Goal: Task Accomplishment & Management: Complete application form

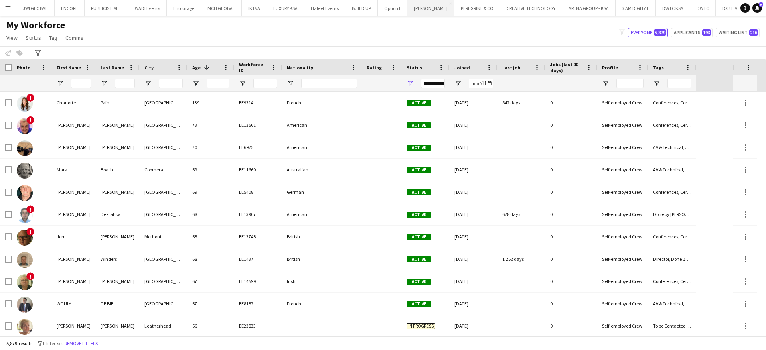
click at [414, 5] on button "[PERSON_NAME] Close" at bounding box center [430, 8] width 47 height 16
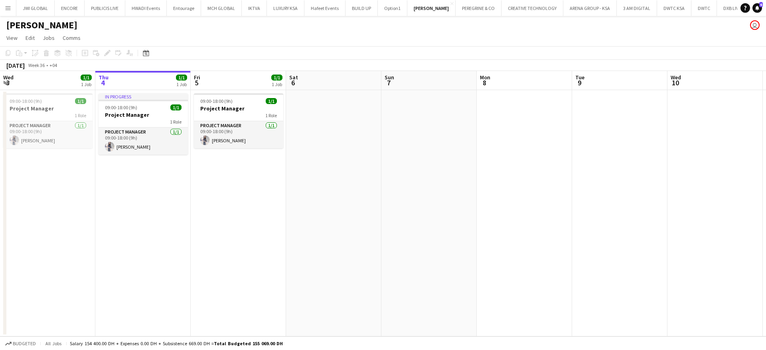
click at [528, 187] on app-date-cell at bounding box center [524, 213] width 95 height 246
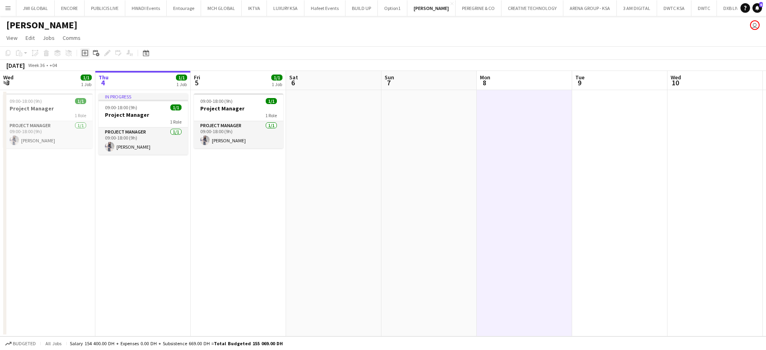
click at [84, 57] on div "Add job" at bounding box center [85, 53] width 10 height 10
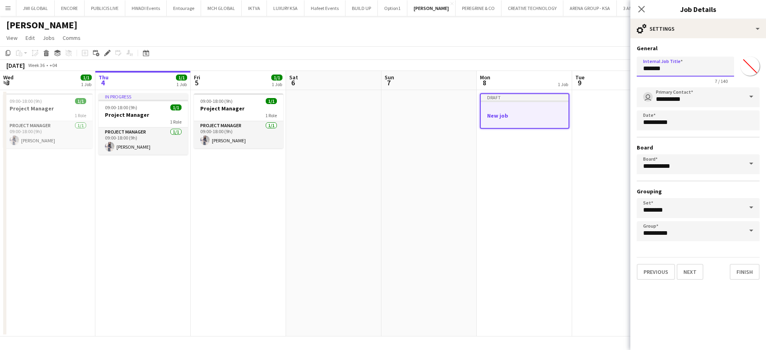
paste input "*"
type input "**********"
click at [686, 271] on button "Next" at bounding box center [689, 272] width 27 height 16
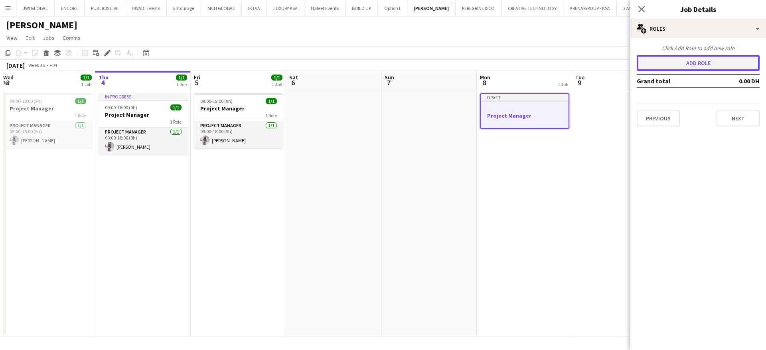
click at [682, 61] on button "Add role" at bounding box center [698, 63] width 123 height 16
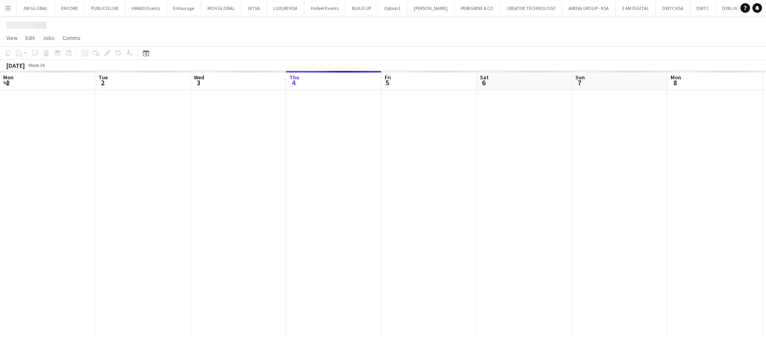
scroll to position [0, 191]
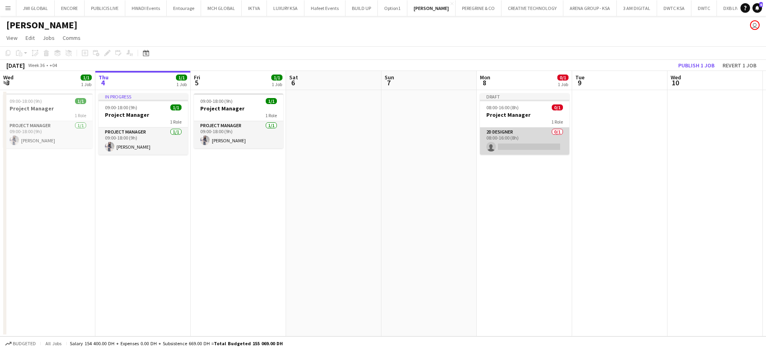
click at [523, 144] on app-card-role "2D Designer 0/1 08:00-16:00 (8h) single-neutral-actions" at bounding box center [524, 141] width 89 height 27
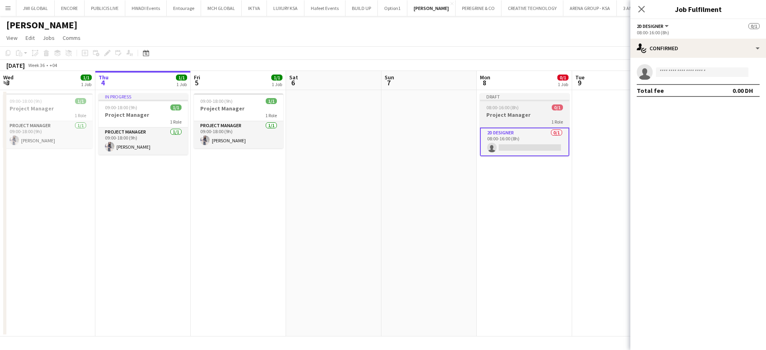
click at [510, 116] on h3 "Project Manager" at bounding box center [524, 114] width 89 height 7
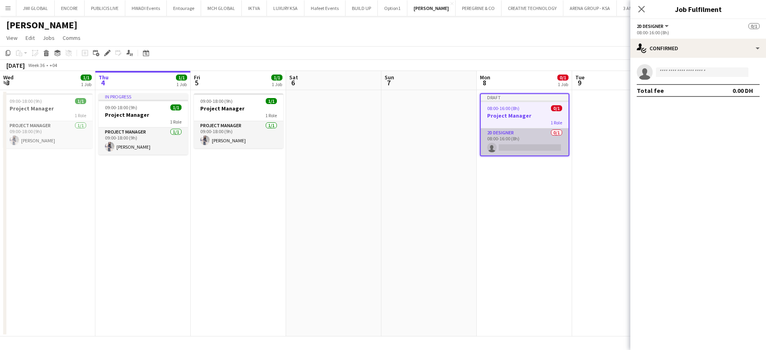
click at [532, 144] on app-card-role "2D Designer 0/1 08:00-16:00 (8h) single-neutral-actions" at bounding box center [525, 141] width 88 height 27
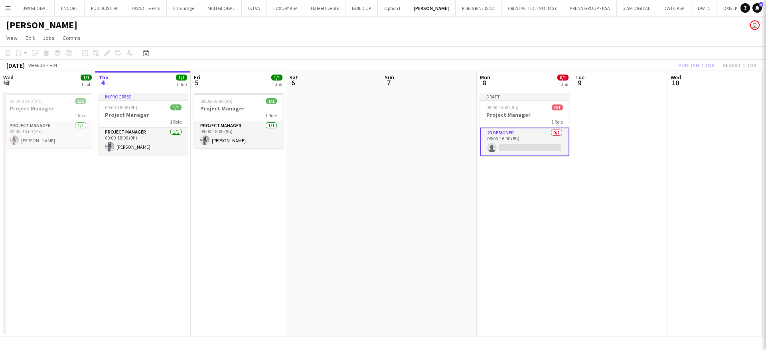
click at [532, 144] on app-card-role "2D Designer 0/1 08:00-16:00 (8h) single-neutral-actions" at bounding box center [524, 142] width 89 height 29
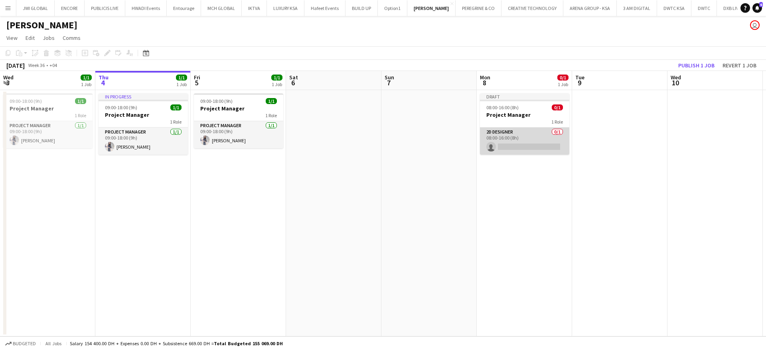
click at [534, 137] on app-card-role "2D Designer 0/1 08:00-16:00 (8h) single-neutral-actions" at bounding box center [524, 141] width 89 height 27
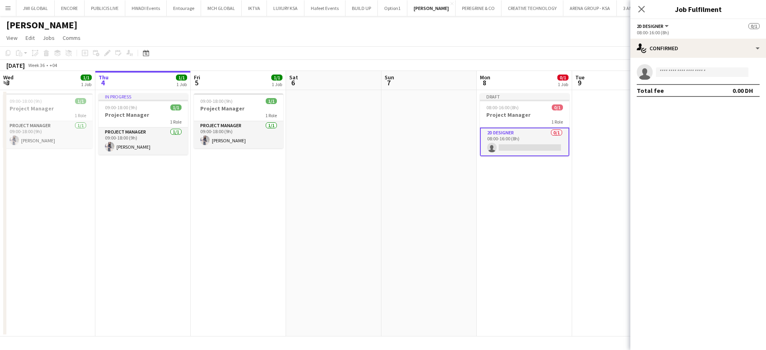
click at [658, 27] on span "2D Designer" at bounding box center [650, 26] width 27 height 6
click at [663, 52] on li "2D Designer" at bounding box center [663, 52] width 40 height 7
click at [750, 25] on span "0/1" at bounding box center [753, 26] width 11 height 6
click at [607, 133] on app-date-cell at bounding box center [619, 213] width 95 height 246
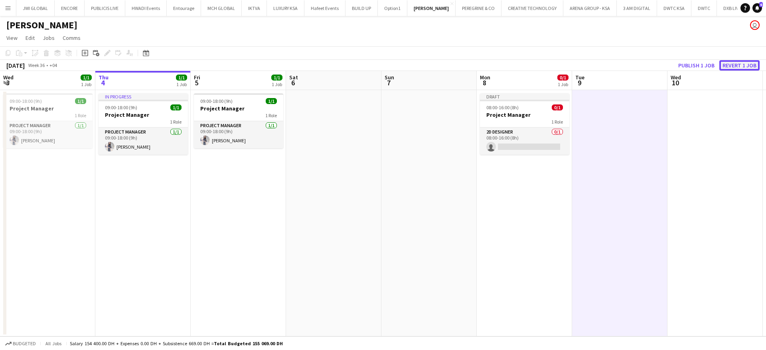
click at [735, 65] on button "Revert 1 job" at bounding box center [739, 65] width 40 height 10
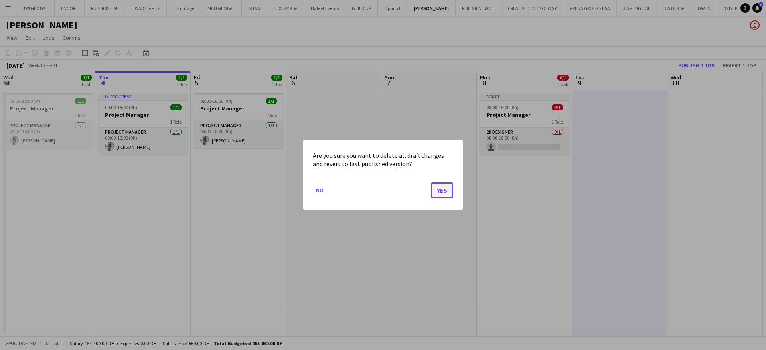
click at [449, 197] on button "Yes" at bounding box center [442, 190] width 22 height 16
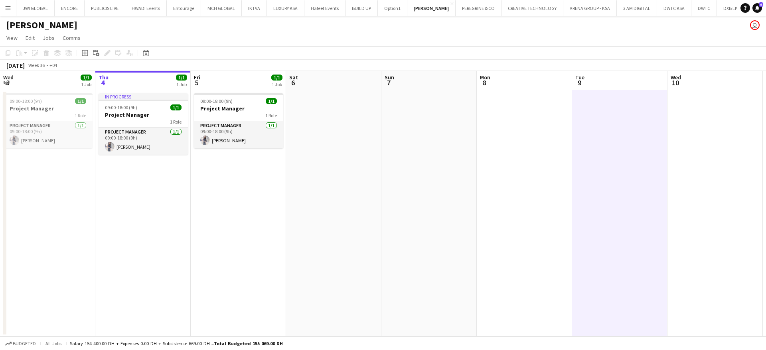
click at [502, 133] on app-date-cell at bounding box center [524, 213] width 95 height 246
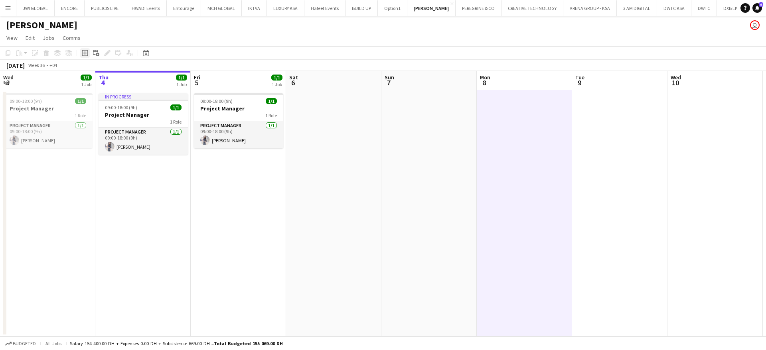
click at [83, 53] on icon "Add job" at bounding box center [85, 53] width 6 height 6
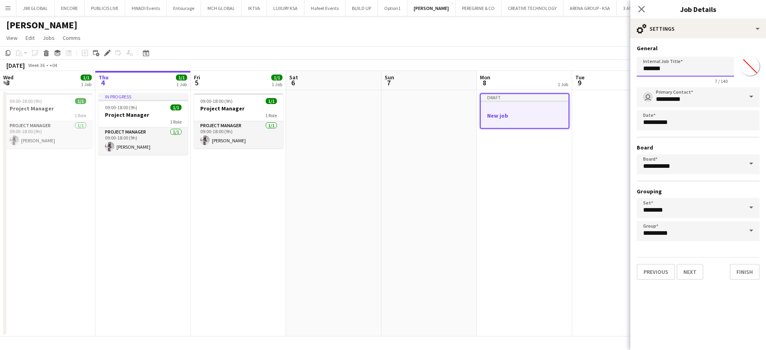
click at [693, 69] on input "*******" at bounding box center [685, 67] width 97 height 20
type input "**********"
click at [684, 268] on button "Next" at bounding box center [689, 272] width 27 height 16
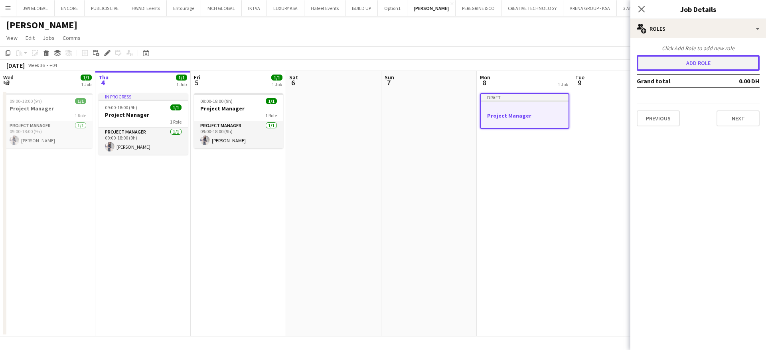
click at [705, 55] on button "Add role" at bounding box center [698, 63] width 123 height 16
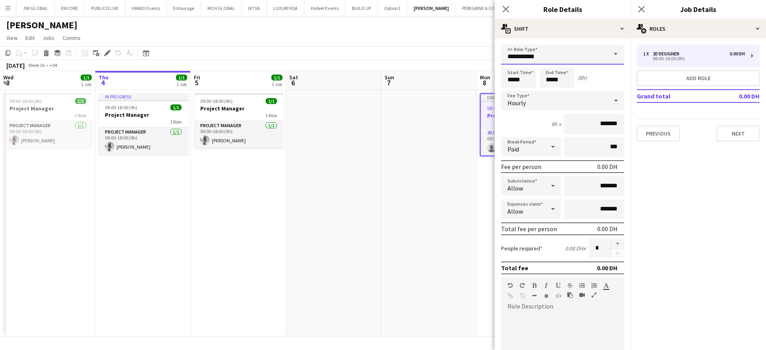
click at [565, 57] on input "**********" at bounding box center [562, 55] width 123 height 20
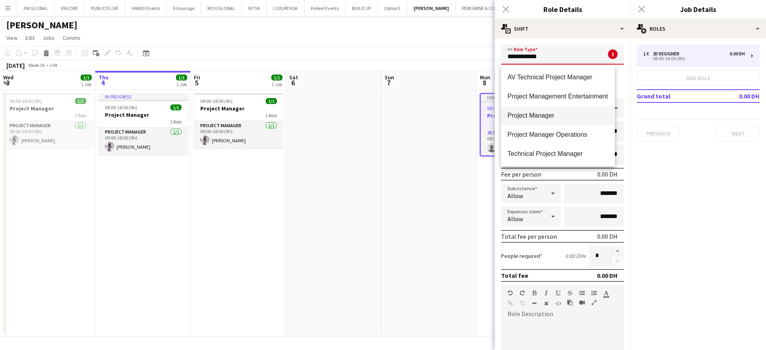
click at [553, 114] on span "Project Manager" at bounding box center [557, 116] width 101 height 8
type input "**********"
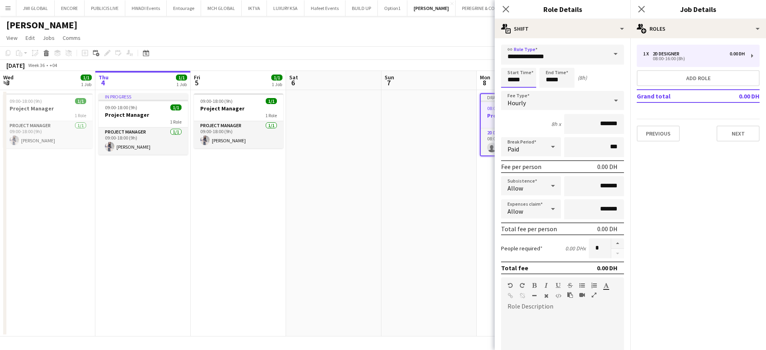
click at [534, 78] on input "*****" at bounding box center [518, 78] width 35 height 20
type input "*****"
click at [512, 63] on div at bounding box center [511, 64] width 16 height 8
click at [552, 80] on input "*****" at bounding box center [556, 78] width 35 height 20
type input "*****"
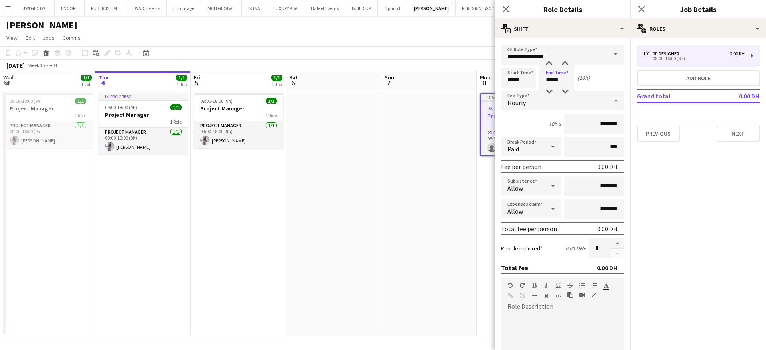
click at [558, 109] on div "Hourly" at bounding box center [554, 100] width 107 height 19
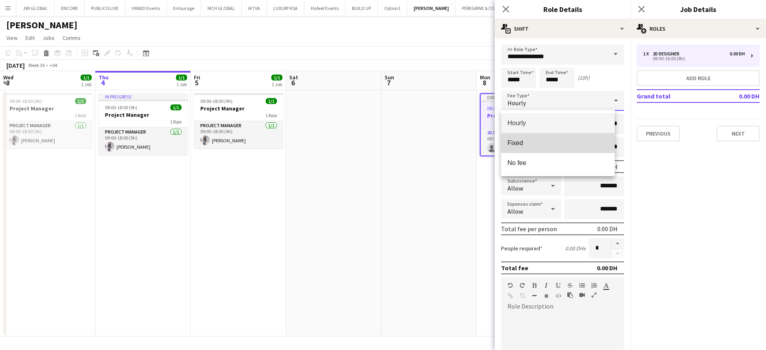
click at [558, 142] on span "Fixed" at bounding box center [557, 143] width 101 height 8
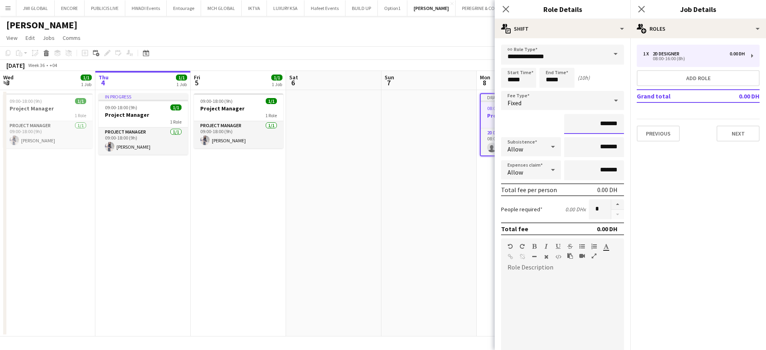
click at [565, 127] on input "*******" at bounding box center [594, 124] width 60 height 20
type input "**********"
click at [552, 296] on div at bounding box center [562, 322] width 123 height 96
click at [552, 266] on div "Standard Heading 1 Heading 2 Heading 3 Heading 4 Heading 5 Heading 6 Heading 7 …" at bounding box center [562, 253] width 123 height 30
paste div
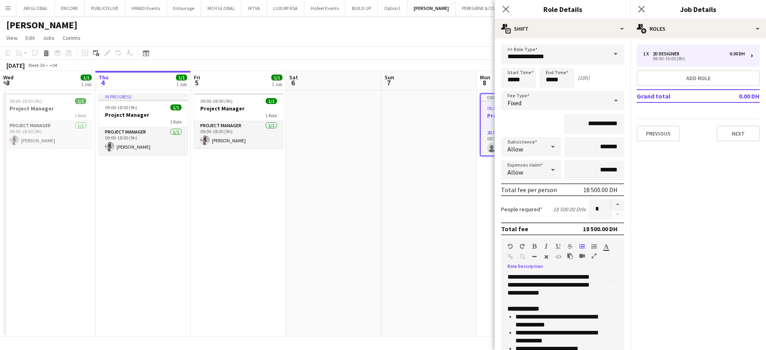
scroll to position [0, 0]
click at [581, 281] on strong "**********" at bounding box center [547, 278] width 80 height 6
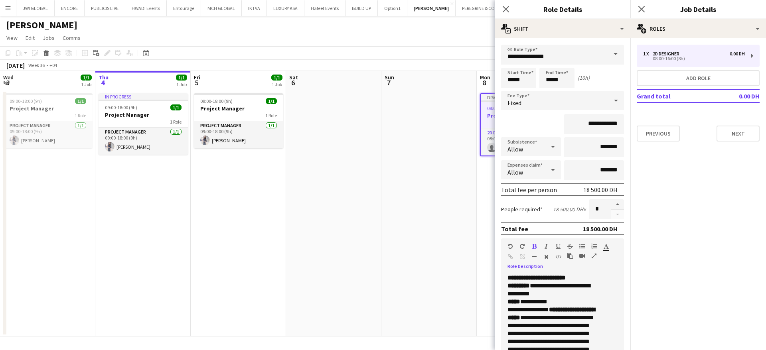
click at [563, 306] on p "**********" at bounding box center [553, 290] width 92 height 32
click at [560, 294] on p "**********" at bounding box center [553, 290] width 92 height 32
click at [559, 302] on p "**********" at bounding box center [553, 290] width 92 height 32
click at [556, 297] on p "**********" at bounding box center [553, 290] width 92 height 32
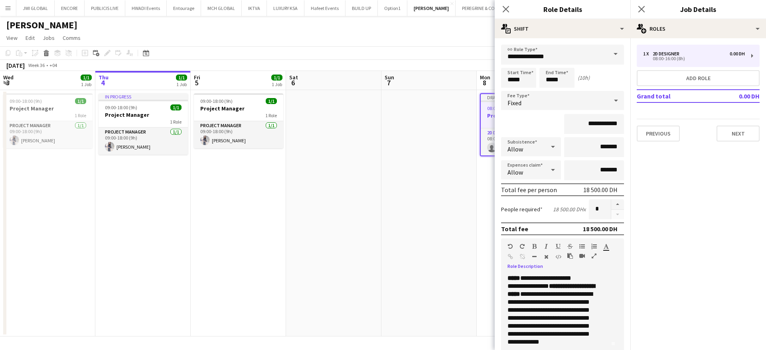
click at [536, 305] on p "**********" at bounding box center [553, 318] width 92 height 72
click at [535, 306] on p "**********" at bounding box center [553, 318] width 92 height 72
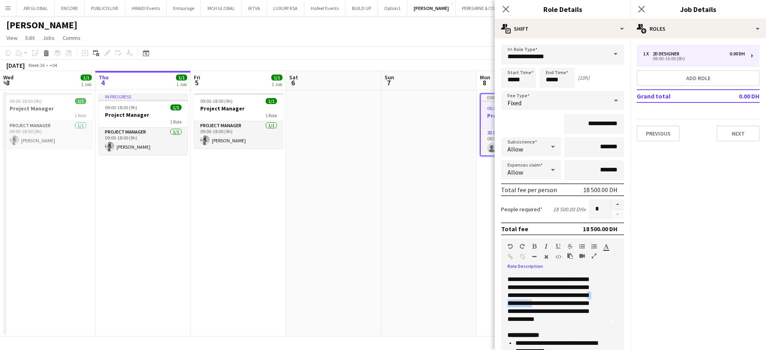
drag, startPoint x: 565, startPoint y: 315, endPoint x: 538, endPoint y: 315, distance: 26.7
click at [538, 315] on p "**********" at bounding box center [553, 296] width 92 height 72
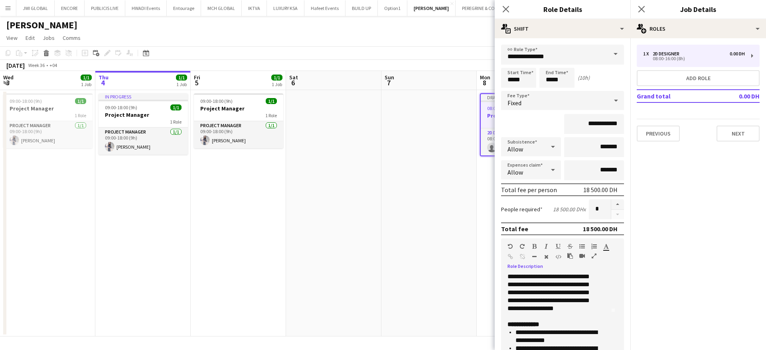
scroll to position [58, 0]
click at [532, 316] on p "**********" at bounding box center [553, 284] width 92 height 72
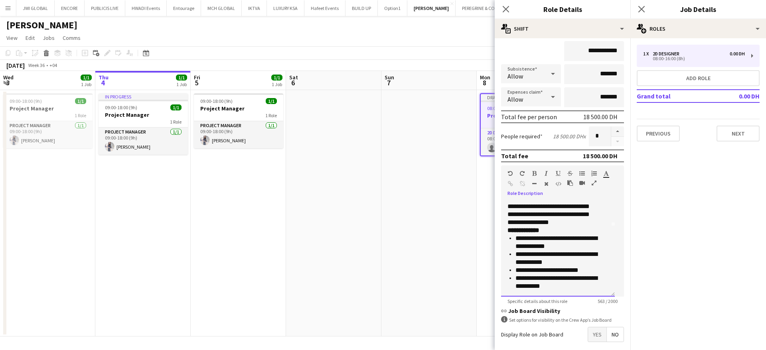
scroll to position [74, 0]
click at [539, 250] on p "**********" at bounding box center [557, 242] width 84 height 16
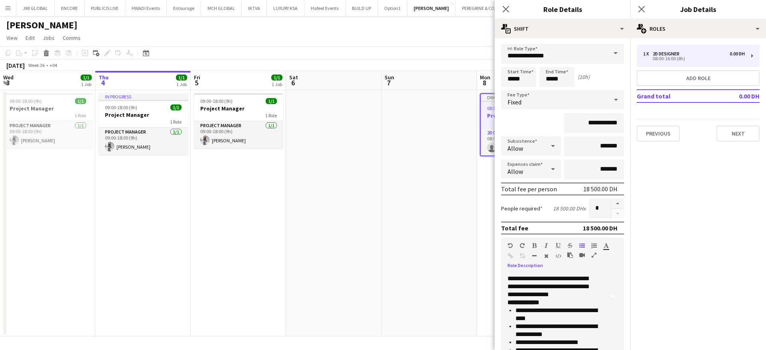
scroll to position [120, 0]
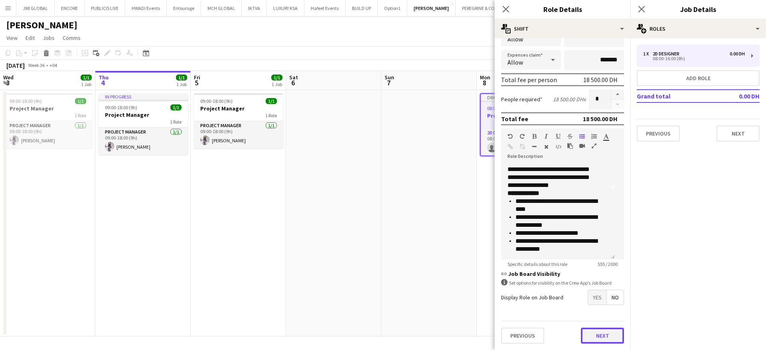
click at [597, 339] on button "Next" at bounding box center [602, 336] width 43 height 16
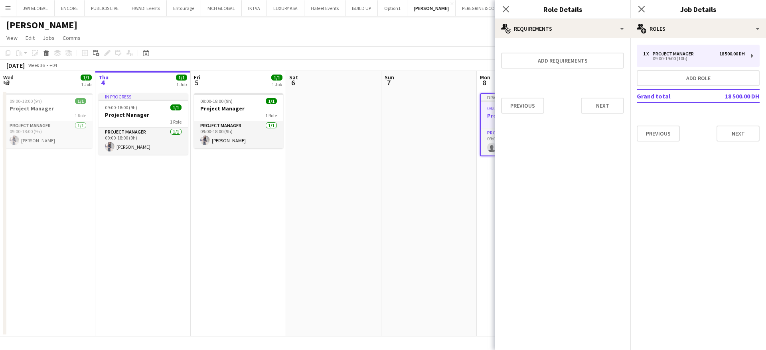
click at [467, 219] on app-date-cell at bounding box center [428, 213] width 95 height 246
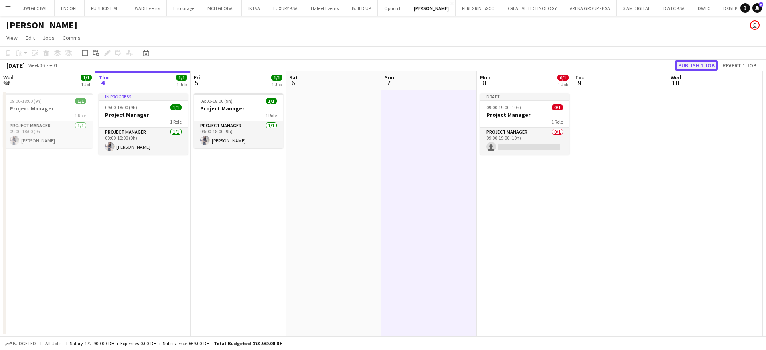
click at [692, 65] on button "Publish 1 job" at bounding box center [696, 65] width 43 height 10
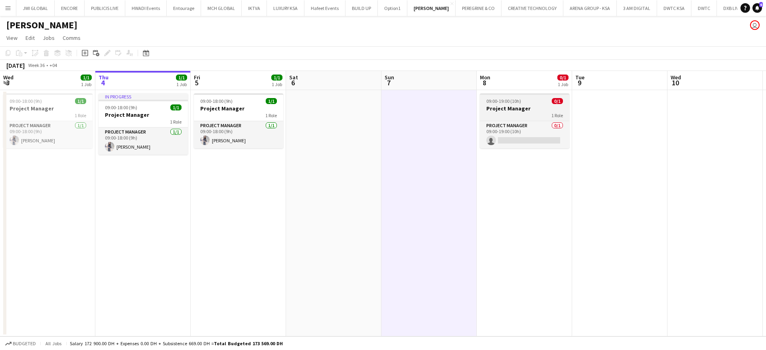
click at [546, 112] on div "1 Role" at bounding box center [524, 115] width 89 height 6
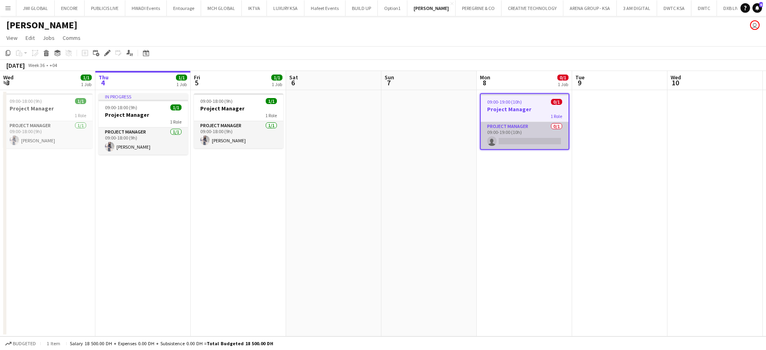
click at [523, 132] on app-card-role "Project Manager 0/1 09:00-19:00 (10h) single-neutral-actions" at bounding box center [525, 135] width 88 height 27
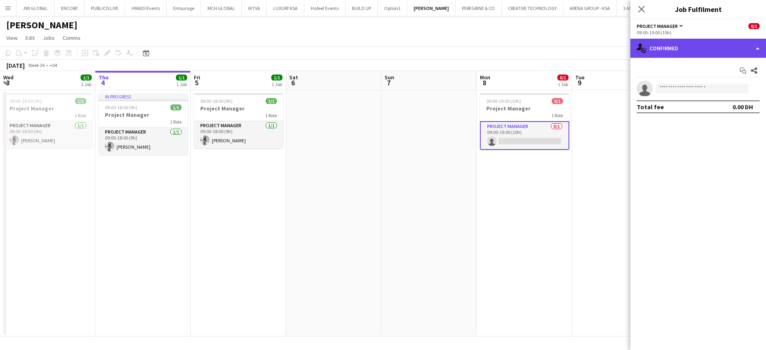
click at [714, 51] on div "single-neutral-actions-check-2 Confirmed" at bounding box center [698, 48] width 136 height 19
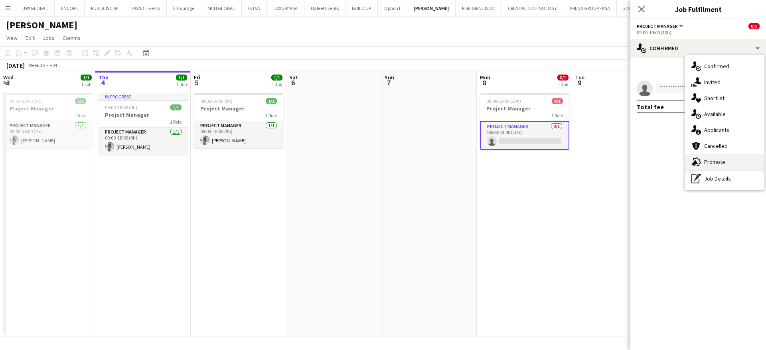
click at [719, 158] on span "Promote" at bounding box center [714, 161] width 21 height 7
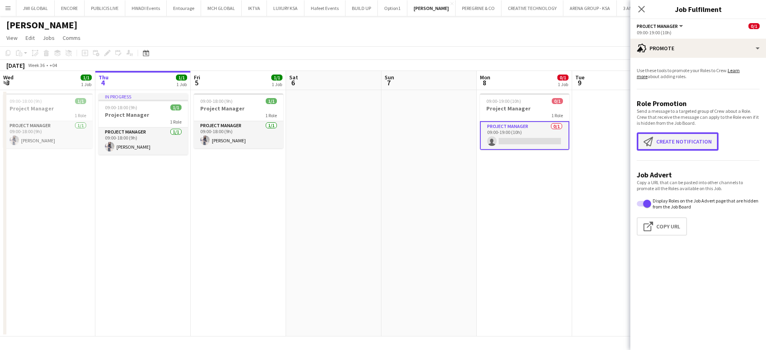
click at [699, 140] on button "Create notification Create notification" at bounding box center [678, 141] width 82 height 18
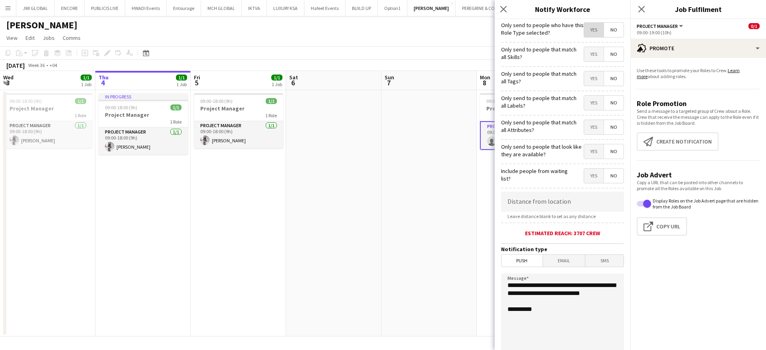
click at [584, 28] on span "Yes" at bounding box center [594, 30] width 20 height 14
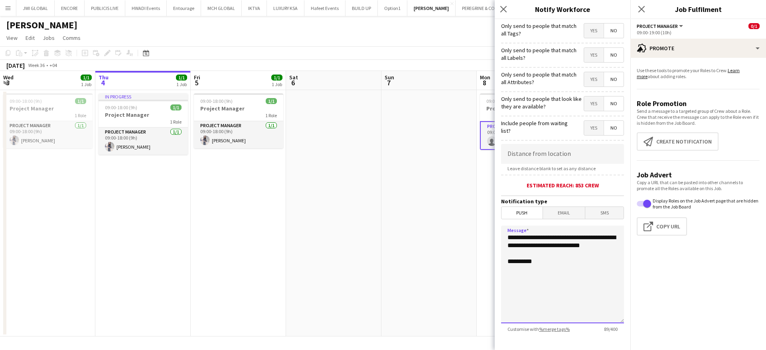
drag, startPoint x: 551, startPoint y: 252, endPoint x: 508, endPoint y: 235, distance: 46.9
click at [508, 235] on textarea "**********" at bounding box center [562, 275] width 123 height 98
paste textarea "**********"
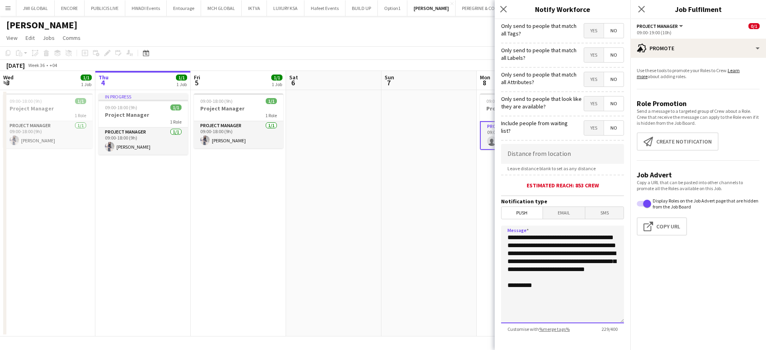
click at [596, 240] on textarea "**********" at bounding box center [562, 275] width 123 height 98
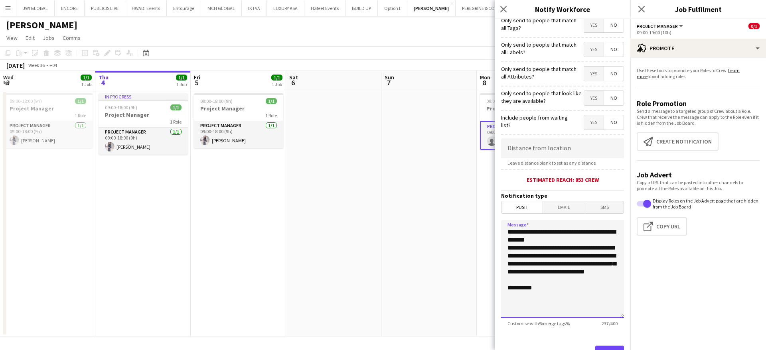
scroll to position [55, 0]
click at [569, 240] on textarea "**********" at bounding box center [562, 268] width 123 height 98
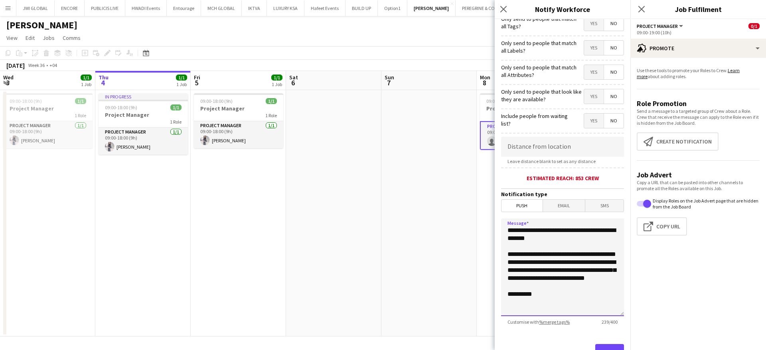
click at [566, 266] on textarea "**********" at bounding box center [562, 268] width 123 height 98
click at [566, 260] on textarea "**********" at bounding box center [562, 268] width 123 height 98
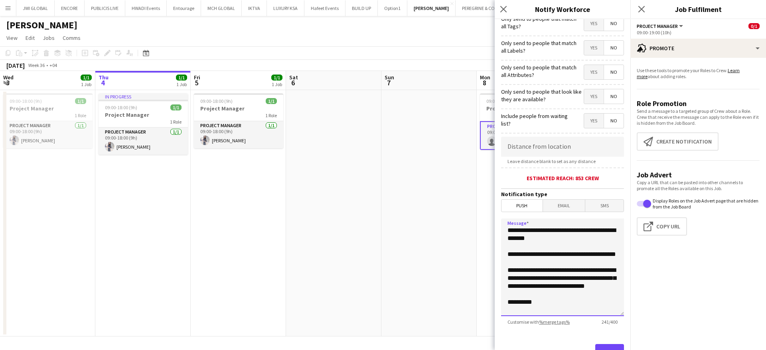
scroll to position [8, 0]
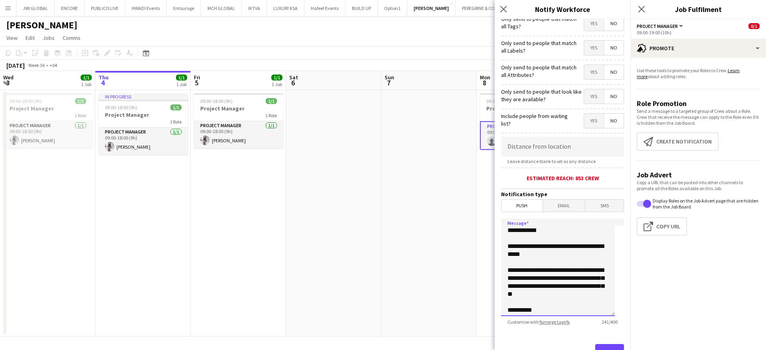
click at [530, 278] on textarea "**********" at bounding box center [558, 268] width 114 height 98
click at [526, 278] on textarea "**********" at bounding box center [558, 268] width 114 height 98
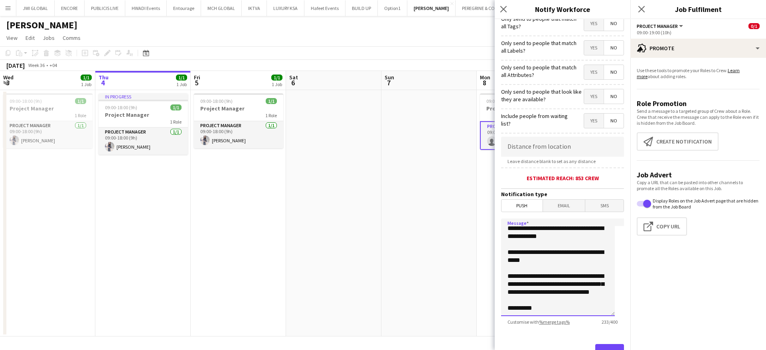
click at [597, 278] on textarea "**********" at bounding box center [558, 268] width 114 height 98
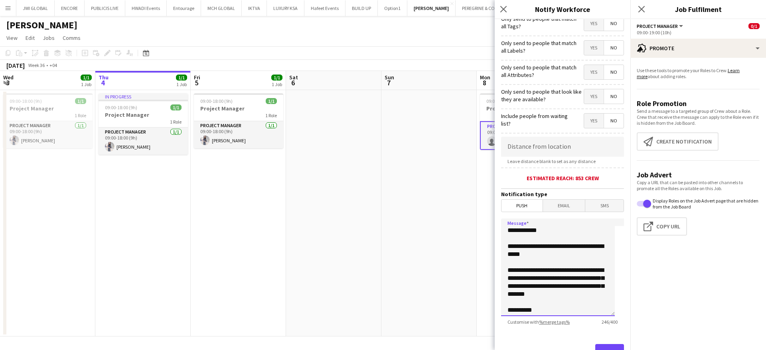
click at [546, 278] on textarea "**********" at bounding box center [558, 268] width 114 height 98
drag, startPoint x: 537, startPoint y: 280, endPoint x: 551, endPoint y: 288, distance: 15.7
click at [551, 288] on textarea "**********" at bounding box center [558, 268] width 114 height 98
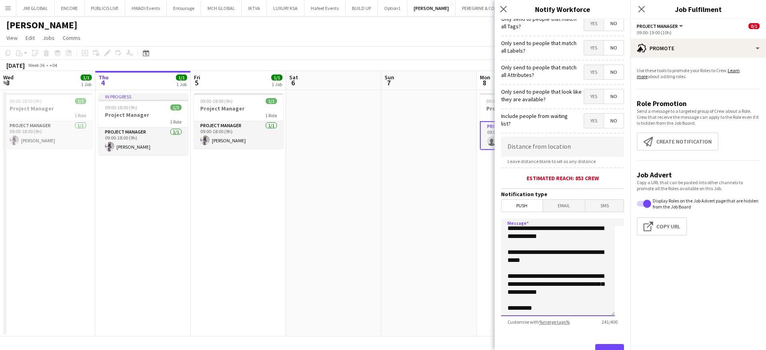
scroll to position [2, 0]
click at [542, 286] on textarea "**********" at bounding box center [558, 268] width 114 height 98
click at [587, 285] on textarea "**********" at bounding box center [558, 268] width 114 height 98
paste textarea "**********"
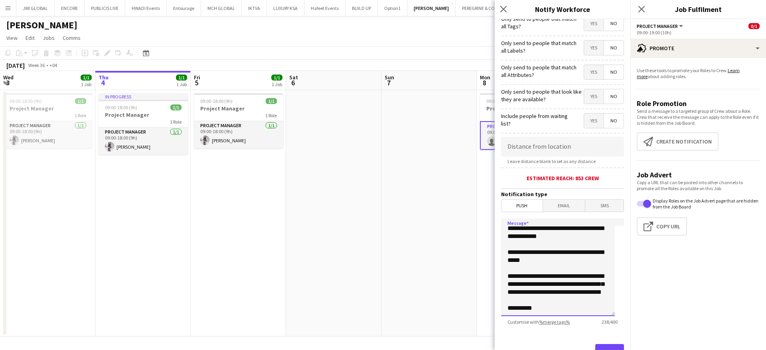
click at [592, 280] on textarea "**********" at bounding box center [558, 268] width 114 height 98
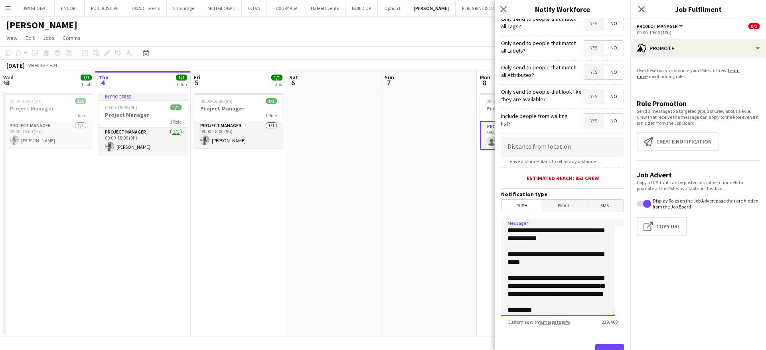
scroll to position [10, 0]
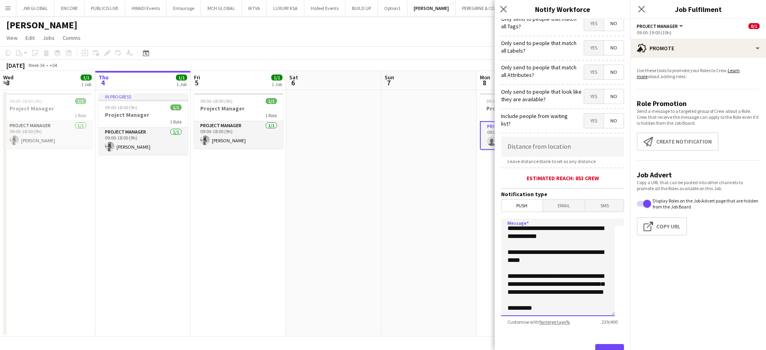
click at [585, 290] on textarea "**********" at bounding box center [558, 268] width 114 height 98
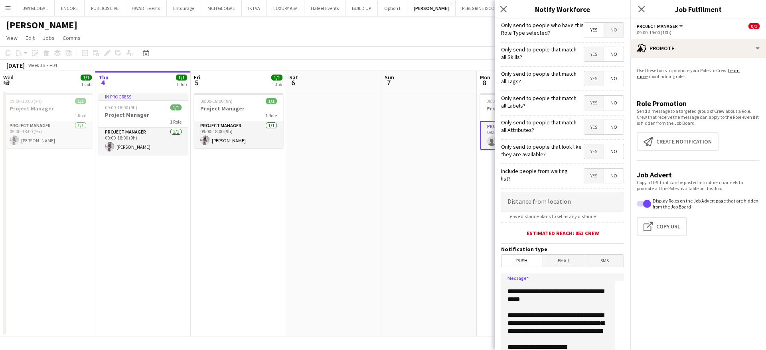
scroll to position [89, 0]
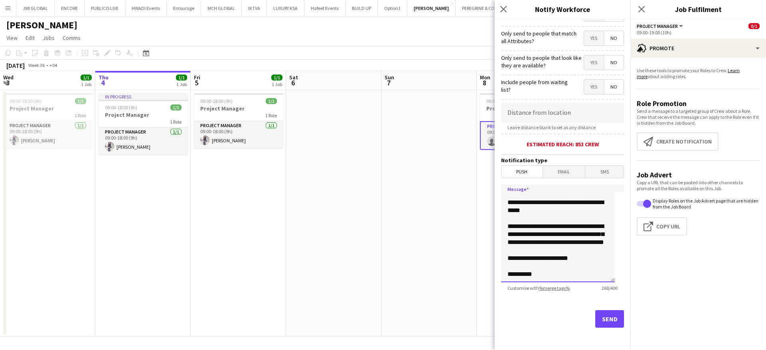
type textarea "**********"
click at [595, 317] on button "Send" at bounding box center [609, 319] width 29 height 18
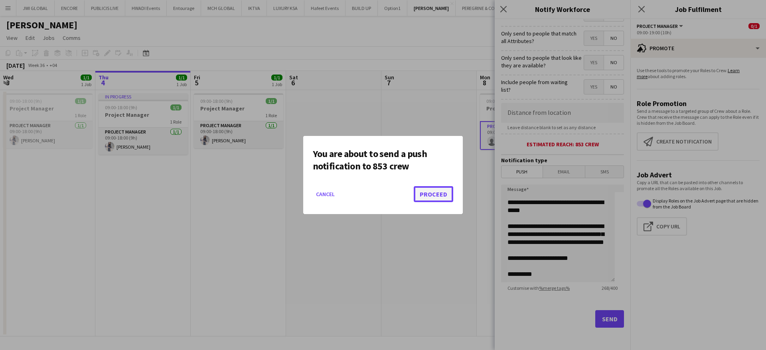
click at [433, 192] on button "Proceed" at bounding box center [433, 194] width 39 height 16
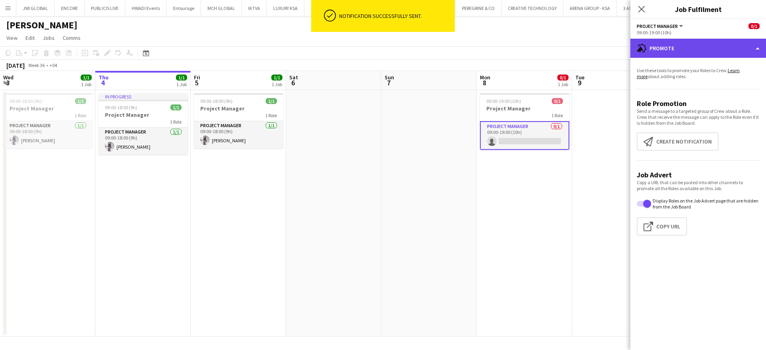
click at [690, 52] on div "advertising-megaphone Promote" at bounding box center [698, 48] width 136 height 19
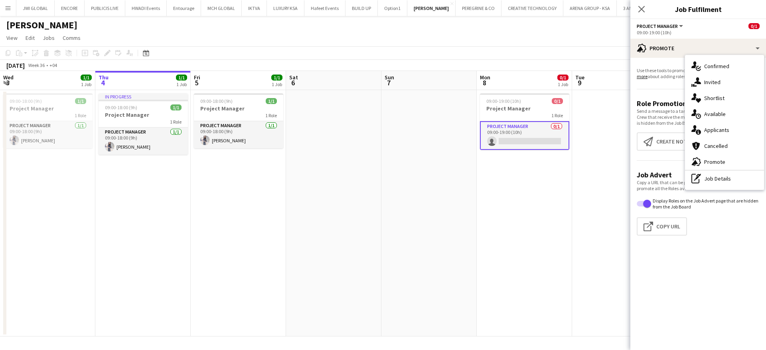
click at [564, 234] on app-date-cell "09:00-19:00 (10h) 0/1 Project Manager 1 Role Project Manager 0/1 09:00-19:00 (1…" at bounding box center [524, 213] width 95 height 246
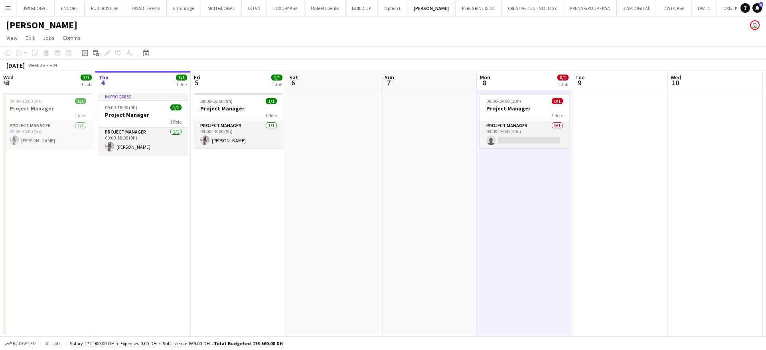
click at [10, 9] on app-icon "Menu" at bounding box center [8, 8] width 6 height 6
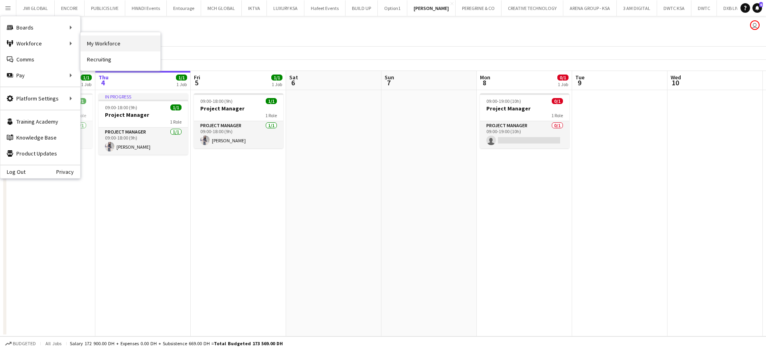
click at [102, 45] on link "My Workforce" at bounding box center [121, 43] width 80 height 16
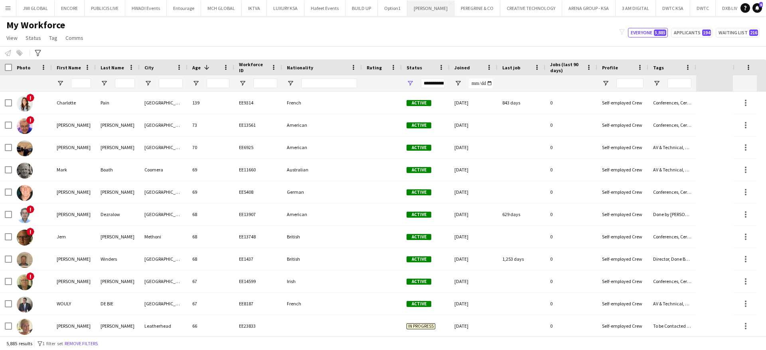
click at [424, 11] on button "[PERSON_NAME] Close" at bounding box center [430, 8] width 47 height 16
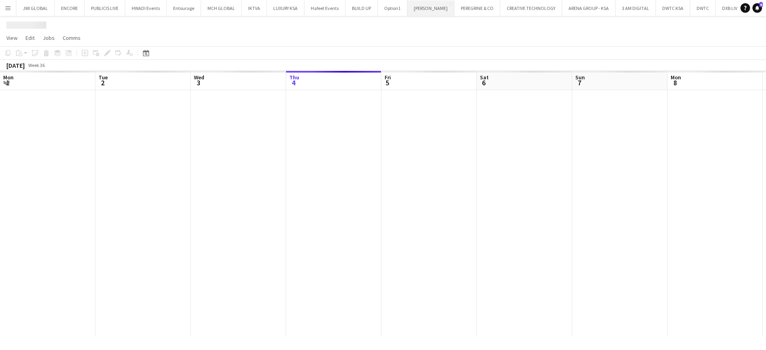
scroll to position [0, 191]
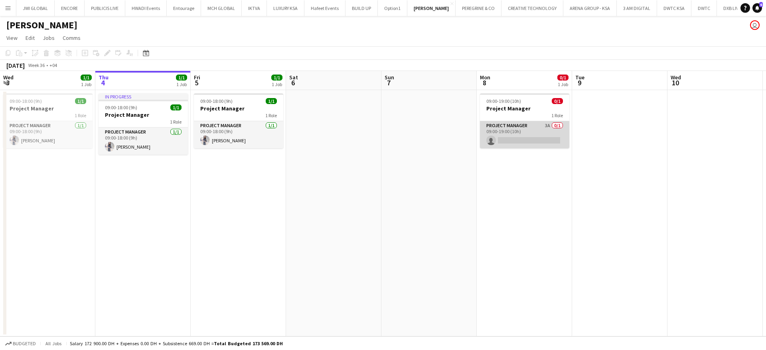
click at [507, 124] on app-card-role "Project Manager 3A 0/1 09:00-19:00 (10h) single-neutral-actions" at bounding box center [524, 134] width 89 height 27
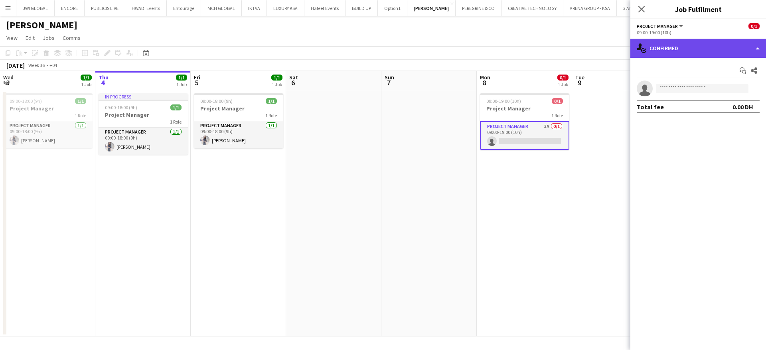
click at [670, 50] on div "single-neutral-actions-check-2 Confirmed" at bounding box center [698, 48] width 136 height 19
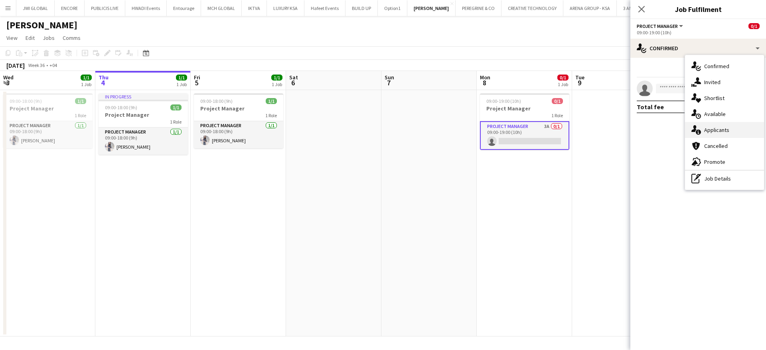
click at [697, 132] on icon at bounding box center [698, 132] width 5 height 5
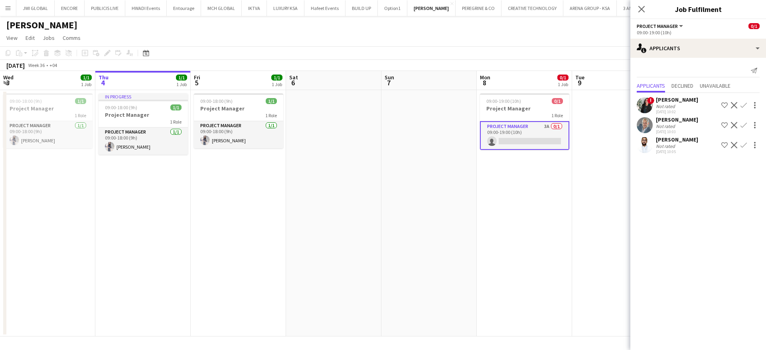
click at [670, 102] on div "[PERSON_NAME]" at bounding box center [677, 99] width 42 height 7
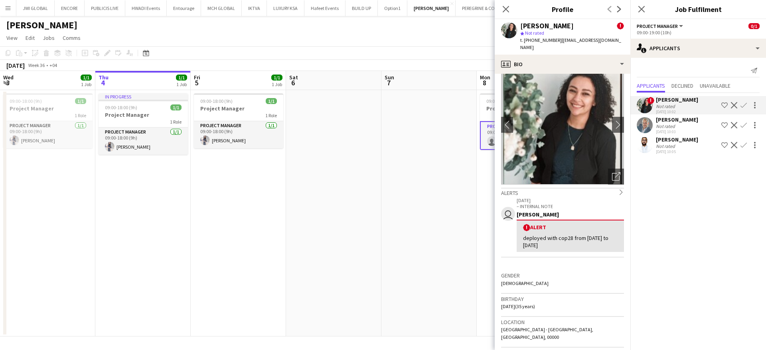
scroll to position [24, 0]
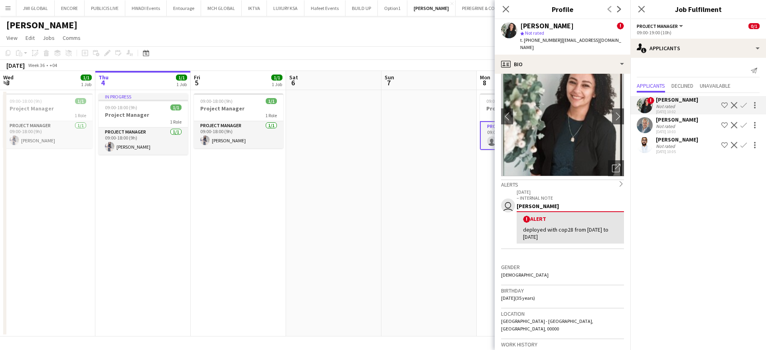
click at [554, 43] on div "t. [PHONE_NUMBER] | [EMAIL_ADDRESS][DOMAIN_NAME]" at bounding box center [572, 44] width 104 height 14
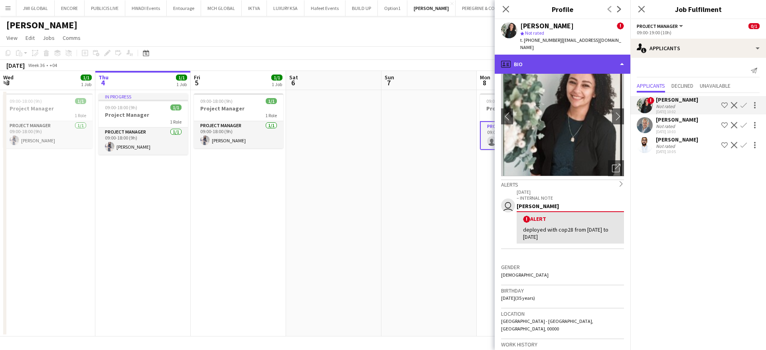
click at [558, 57] on div "profile Bio" at bounding box center [563, 64] width 136 height 19
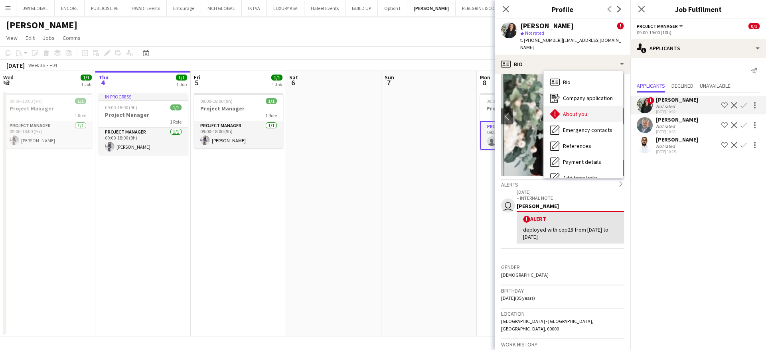
click at [577, 114] on div "About you About you" at bounding box center [583, 114] width 79 height 16
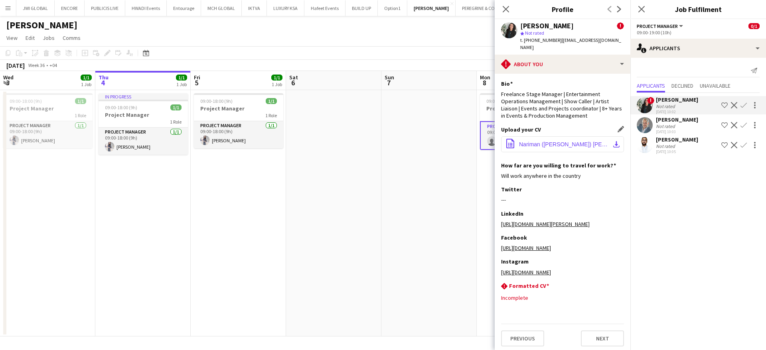
click at [543, 141] on span "Nariman ([PERSON_NAME]) [PERSON_NAME] resume.pdf" at bounding box center [564, 144] width 90 height 6
click at [676, 136] on div "[PERSON_NAME]" at bounding box center [677, 139] width 42 height 7
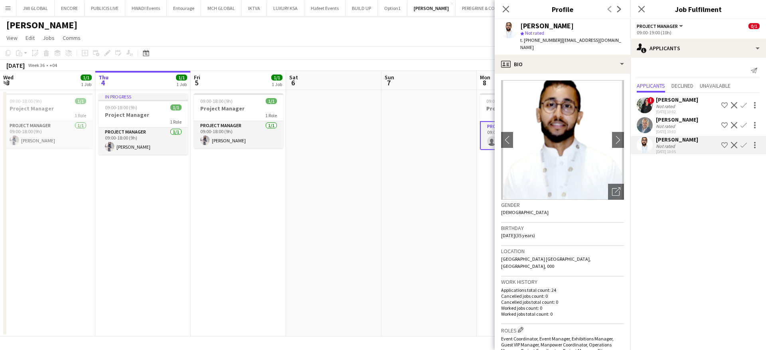
click at [699, 120] on div "[PERSON_NAME] Not rated [DATE] 10:03 Shortlist crew Decline Confirm" at bounding box center [698, 125] width 136 height 18
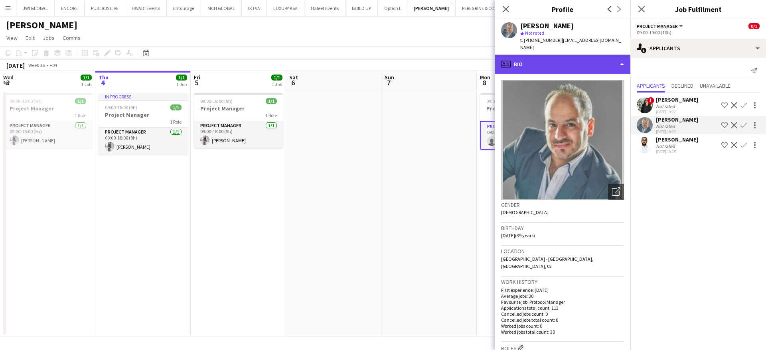
click at [553, 64] on div "profile Bio" at bounding box center [563, 64] width 136 height 19
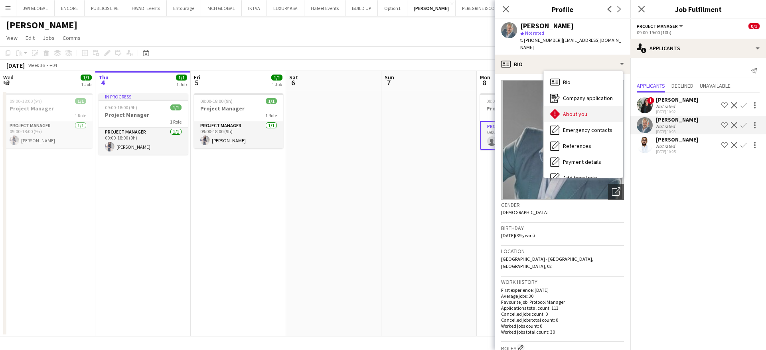
click at [574, 110] on span "About you" at bounding box center [575, 113] width 24 height 7
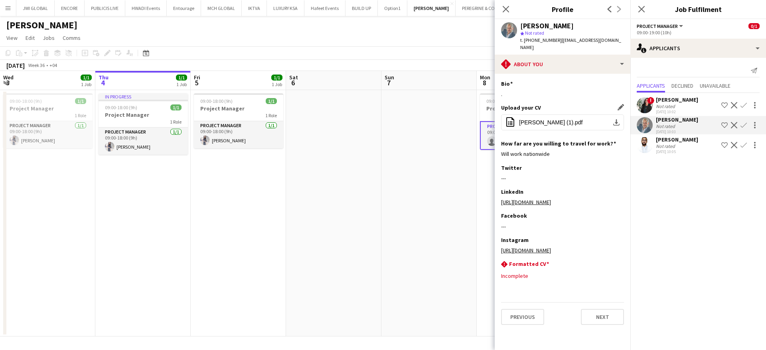
click at [550, 104] on div "Upload your CV Edit this field" at bounding box center [562, 107] width 123 height 7
click at [551, 119] on span "[PERSON_NAME] (1).pdf" at bounding box center [551, 122] width 64 height 6
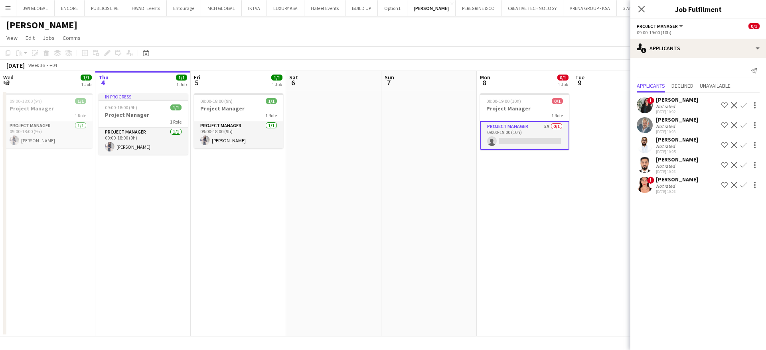
click at [668, 183] on div "Not rated" at bounding box center [666, 186] width 21 height 6
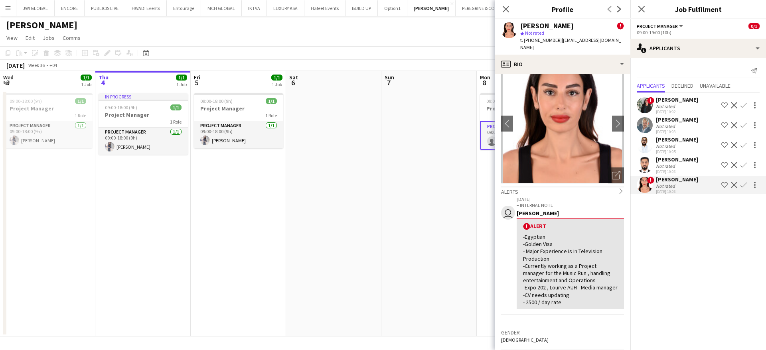
scroll to position [19, 0]
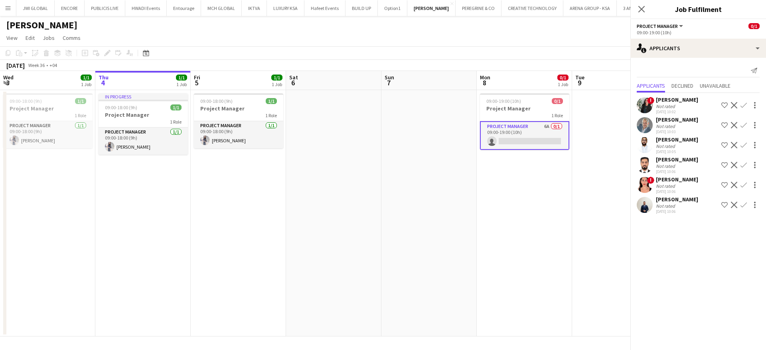
click at [678, 179] on div "[PERSON_NAME]" at bounding box center [677, 179] width 42 height 7
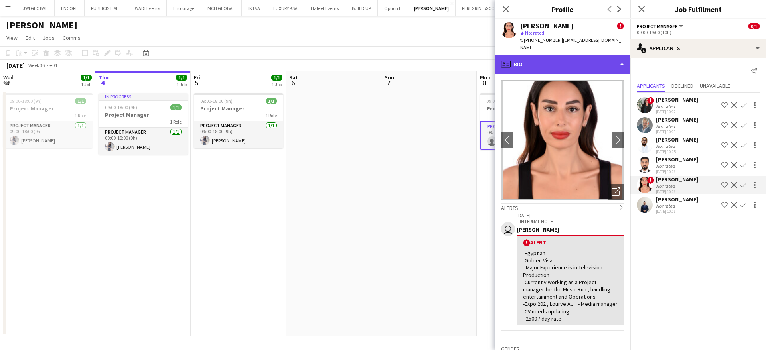
click at [549, 59] on div "profile Bio" at bounding box center [563, 64] width 136 height 19
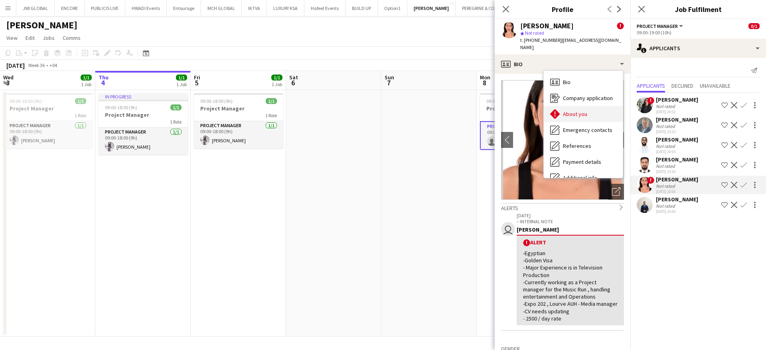
click at [570, 110] on span "About you" at bounding box center [575, 113] width 24 height 7
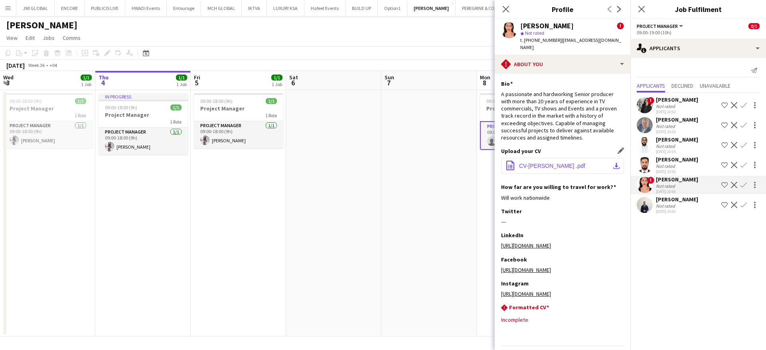
click at [542, 164] on button "office-file-sheet CV-[PERSON_NAME] .pdf download-bottom" at bounding box center [562, 166] width 123 height 16
drag, startPoint x: 687, startPoint y: 207, endPoint x: 709, endPoint y: 229, distance: 31.6
click at [709, 229] on mat-expansion-panel "users2 Applicants Send notification Applicants Declined Unavailable ! [PERSON_N…" at bounding box center [698, 204] width 136 height 292
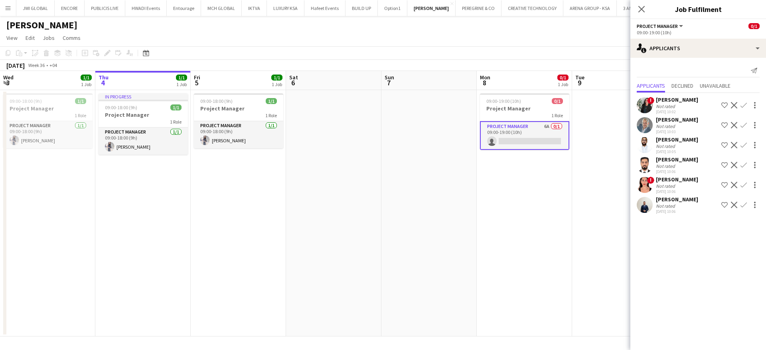
click at [669, 197] on div "[PERSON_NAME]" at bounding box center [677, 199] width 42 height 7
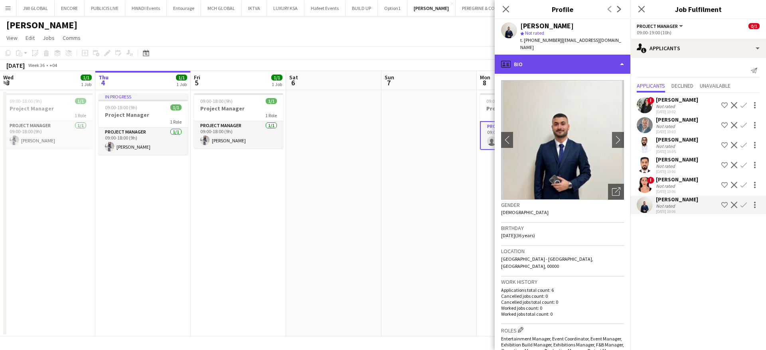
click at [547, 55] on div "profile Bio" at bounding box center [563, 64] width 136 height 19
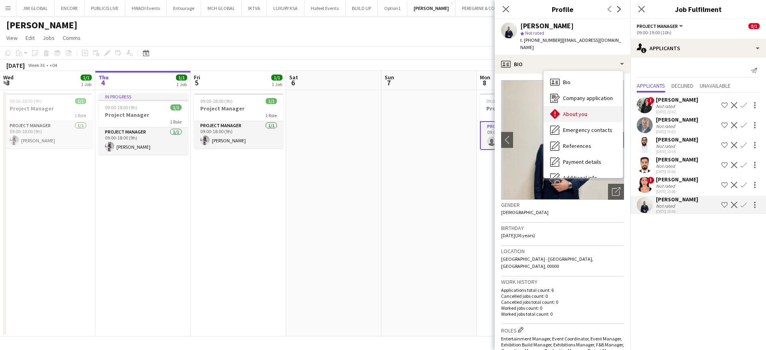
click at [573, 110] on span "About you" at bounding box center [575, 113] width 24 height 7
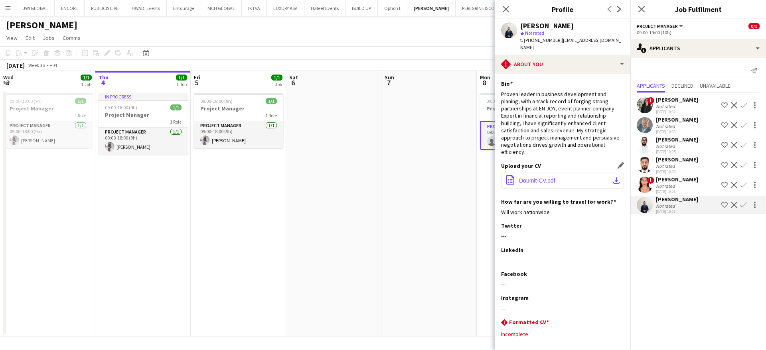
click at [534, 177] on span "Doumit-CV.pdf" at bounding box center [537, 180] width 36 height 6
click at [677, 160] on div "[PERSON_NAME]" at bounding box center [677, 159] width 42 height 7
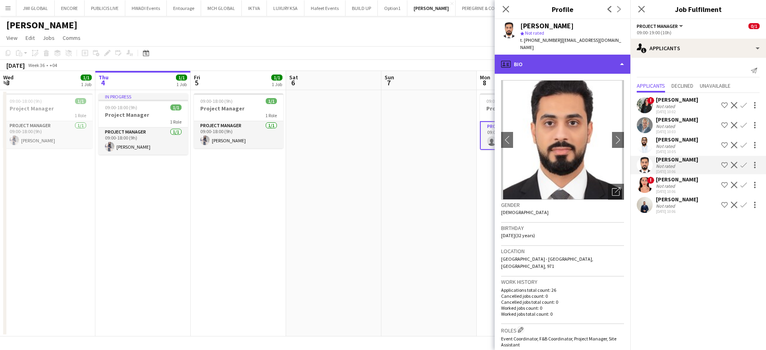
click at [560, 58] on div "profile Bio" at bounding box center [563, 64] width 136 height 19
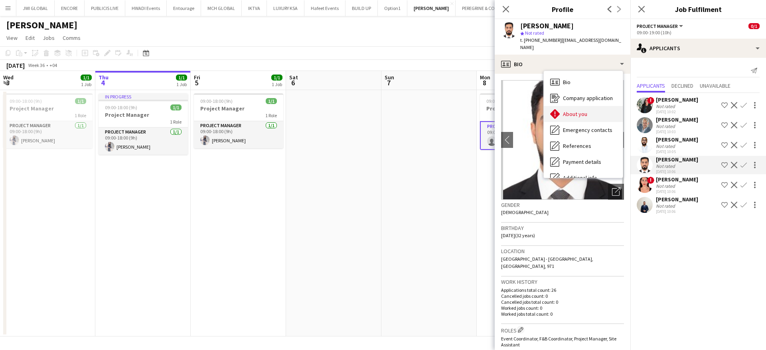
click at [576, 110] on span "About you" at bounding box center [575, 113] width 24 height 7
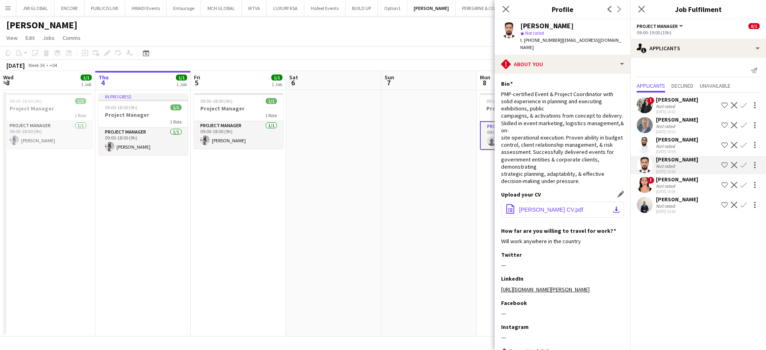
click at [570, 211] on span "[PERSON_NAME] CV.pdf" at bounding box center [551, 210] width 64 height 6
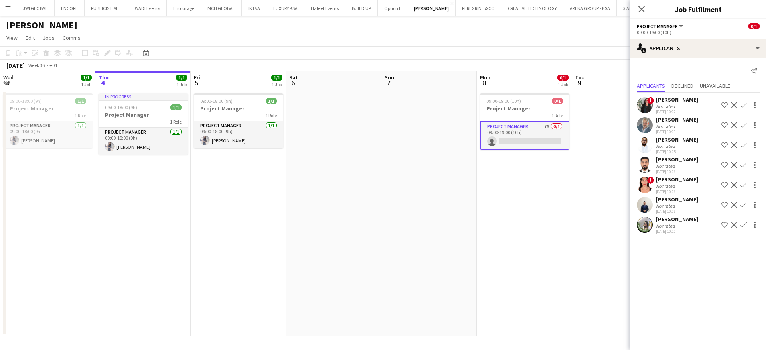
click at [674, 114] on div "[DATE] 10:02" at bounding box center [677, 111] width 42 height 5
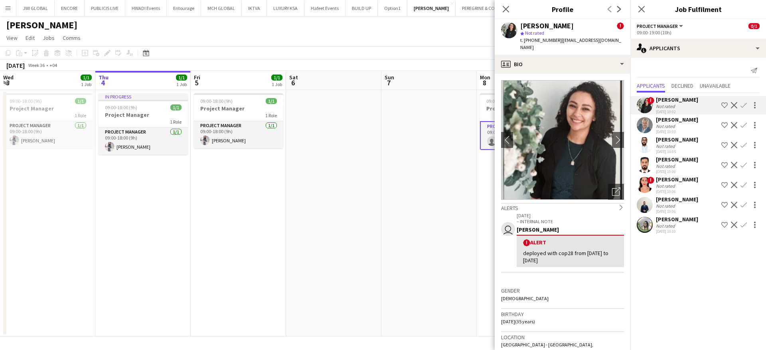
click at [674, 124] on div "Not rated" at bounding box center [666, 126] width 21 height 6
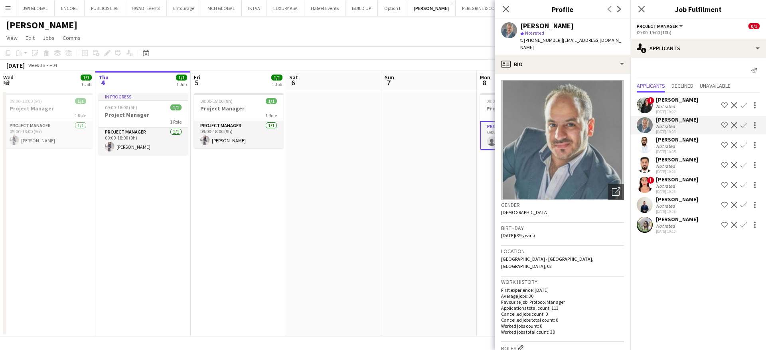
scroll to position [284, 0]
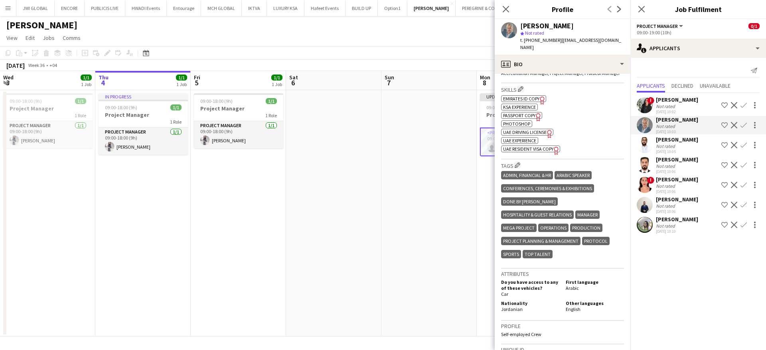
click at [674, 227] on div "Not rated" at bounding box center [666, 226] width 21 height 6
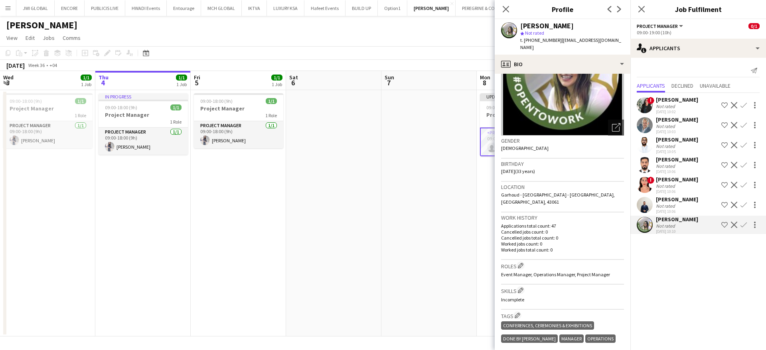
scroll to position [65, 0]
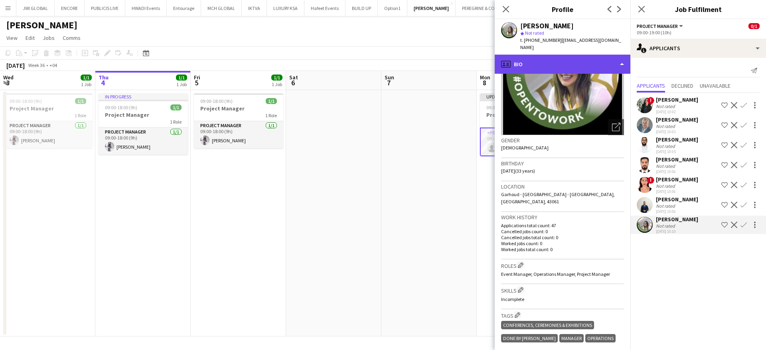
click at [547, 55] on div "profile Bio" at bounding box center [563, 64] width 136 height 19
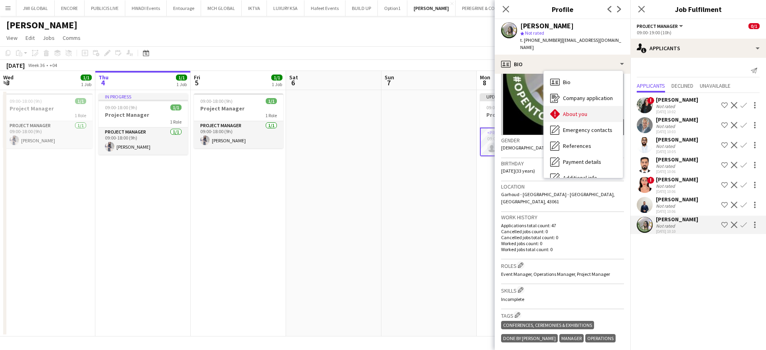
click at [576, 110] on span "About you" at bounding box center [575, 113] width 24 height 7
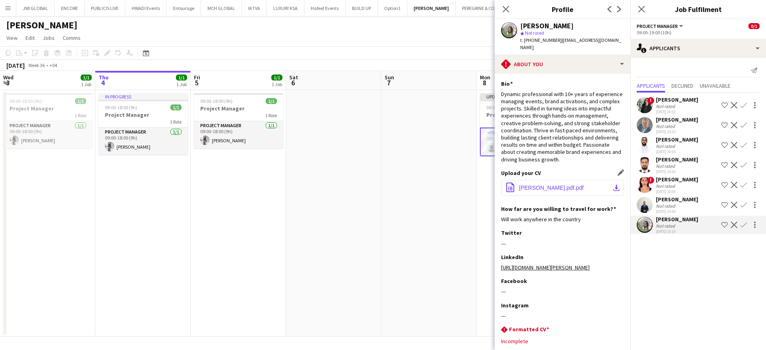
click at [556, 192] on button "office-file-sheet [PERSON_NAME].pdf.pdf download-bottom" at bounding box center [562, 188] width 123 height 16
click at [700, 305] on mat-expansion-panel "users2 Applicants Send notification Applicants Declined Unavailable ! [PERSON_N…" at bounding box center [698, 204] width 136 height 292
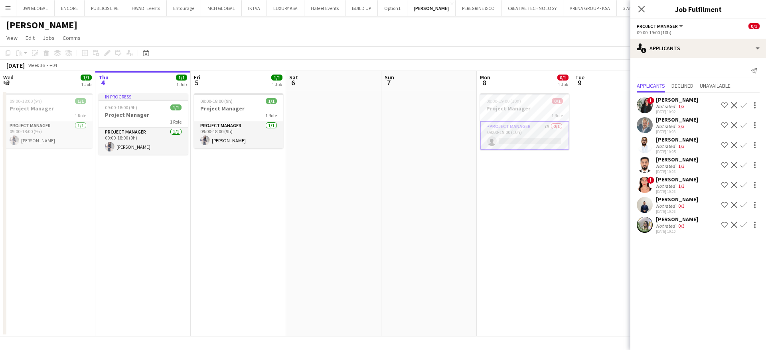
click at [685, 163] on div "1/3" at bounding box center [681, 166] width 10 height 6
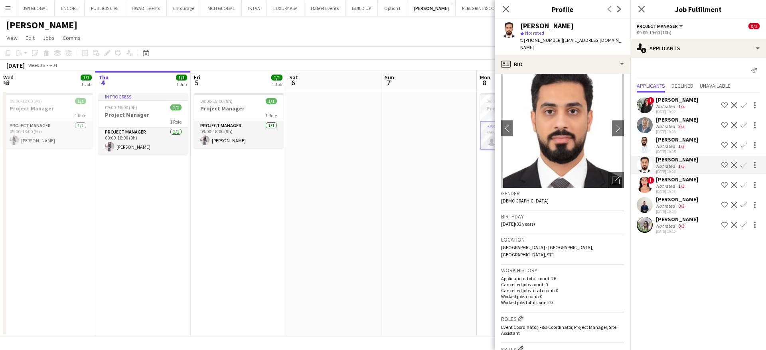
scroll to position [12, 0]
click at [680, 104] on app-skills-label "1/3" at bounding box center [681, 106] width 6 height 6
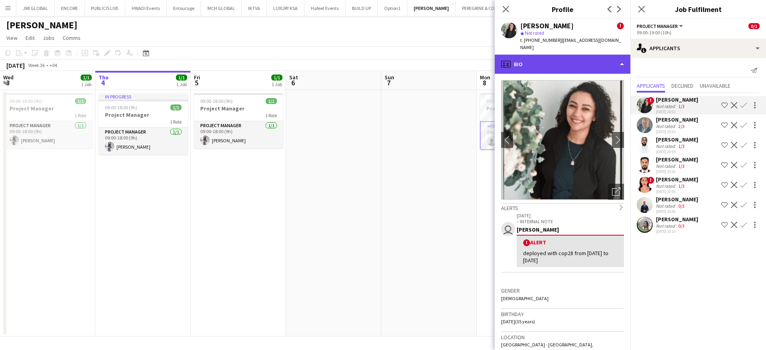
click at [566, 58] on div "profile Bio" at bounding box center [563, 64] width 136 height 19
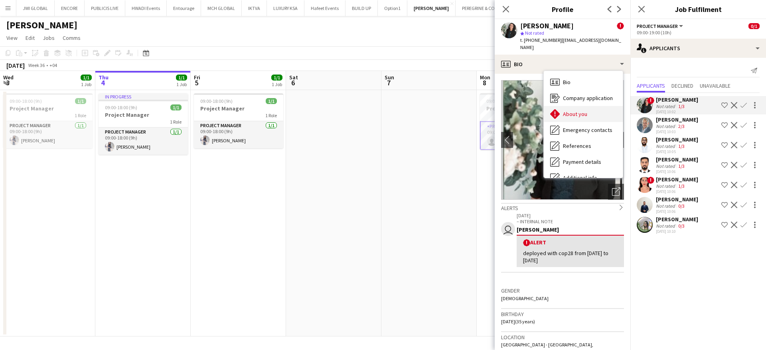
click at [591, 106] on div "About you About you" at bounding box center [583, 114] width 79 height 16
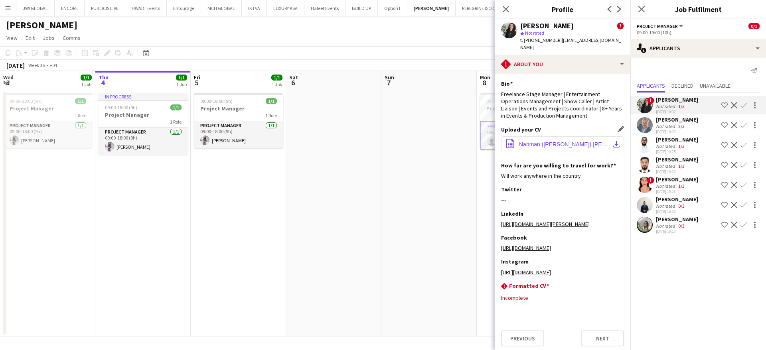
click at [553, 141] on span "Nariman ([PERSON_NAME]) [PERSON_NAME] resume.pdf" at bounding box center [564, 144] width 90 height 6
click at [5, 9] on app-icon "Menu" at bounding box center [8, 8] width 6 height 6
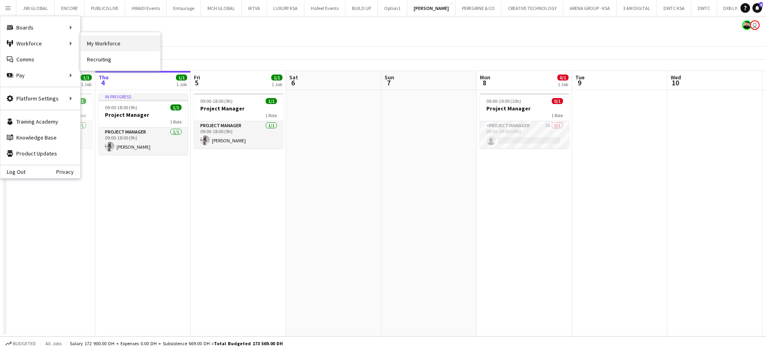
click at [102, 45] on link "My Workforce" at bounding box center [121, 43] width 80 height 16
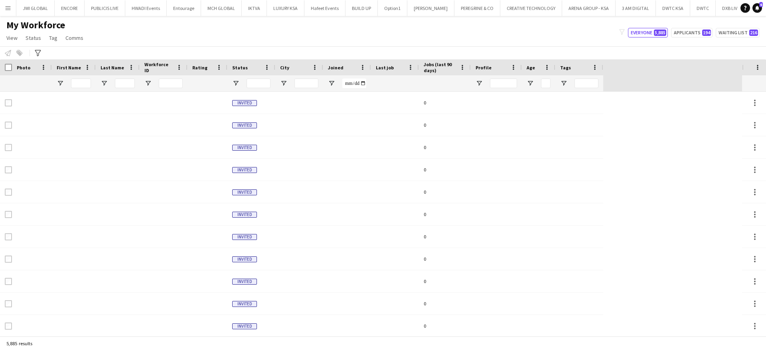
type input "**********"
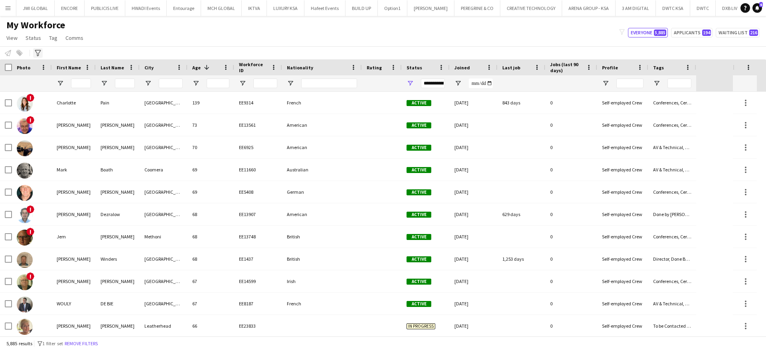
click at [37, 52] on icon "Advanced filters" at bounding box center [38, 53] width 6 height 6
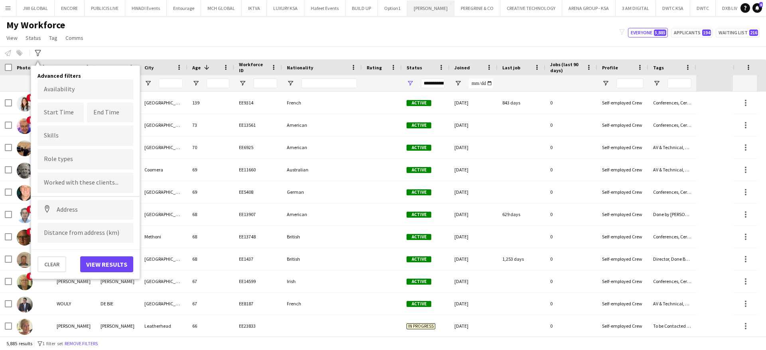
click at [418, 12] on button "[PERSON_NAME] Close" at bounding box center [430, 8] width 47 height 16
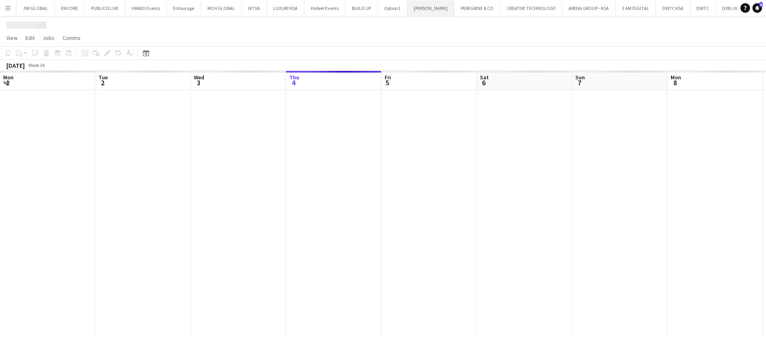
scroll to position [0, 191]
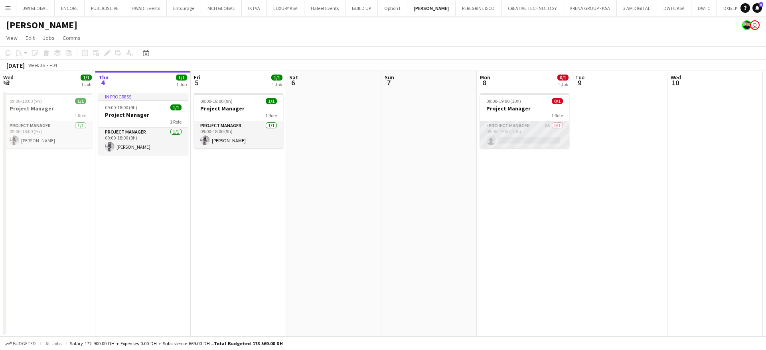
click at [540, 129] on app-card-role "Project Manager 8A 0/1 09:00-19:00 (10h) single-neutral-actions" at bounding box center [524, 134] width 89 height 27
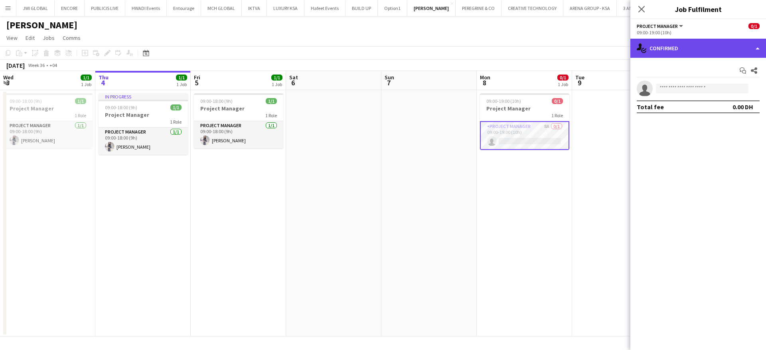
click at [682, 49] on div "single-neutral-actions-check-2 Confirmed" at bounding box center [698, 48] width 136 height 19
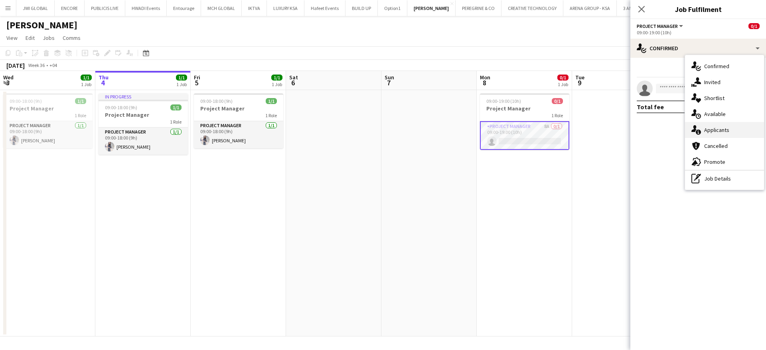
click at [715, 128] on span "Applicants" at bounding box center [716, 129] width 25 height 7
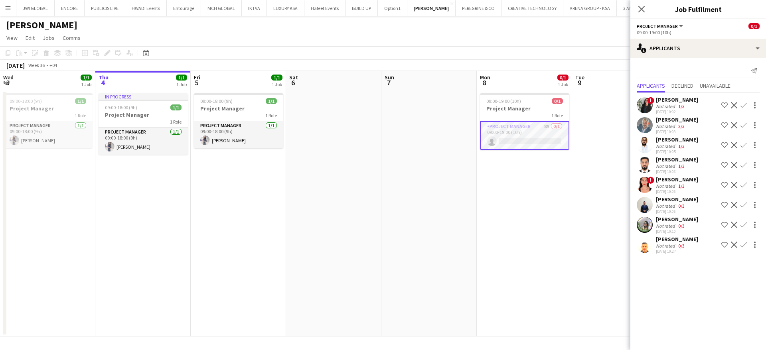
click at [680, 244] on app-skills-label "0/3" at bounding box center [681, 246] width 6 height 6
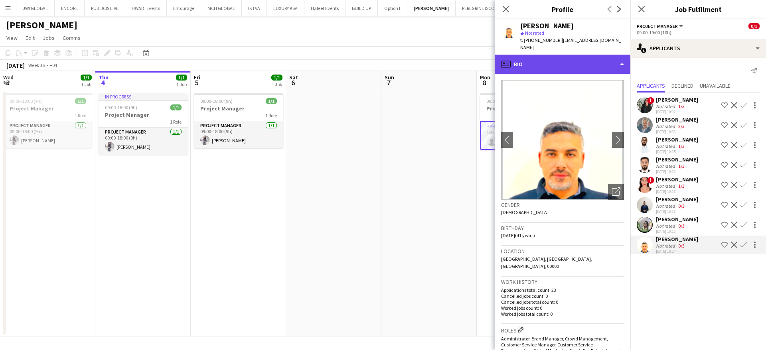
click at [543, 55] on div "profile Bio" at bounding box center [563, 64] width 136 height 19
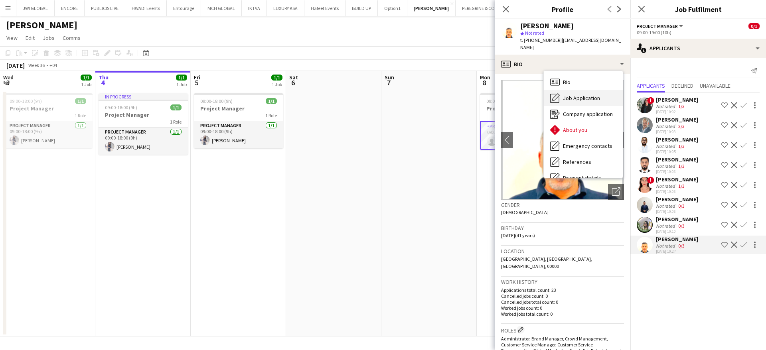
click at [580, 95] on span "Job Application" at bounding box center [581, 98] width 37 height 7
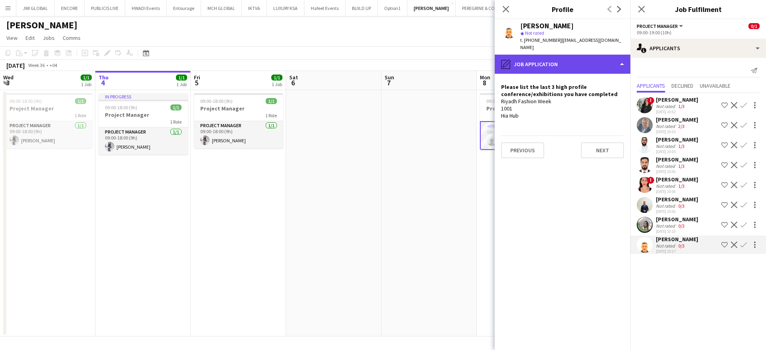
click at [550, 55] on div "pencil4 Job Application" at bounding box center [563, 64] width 136 height 19
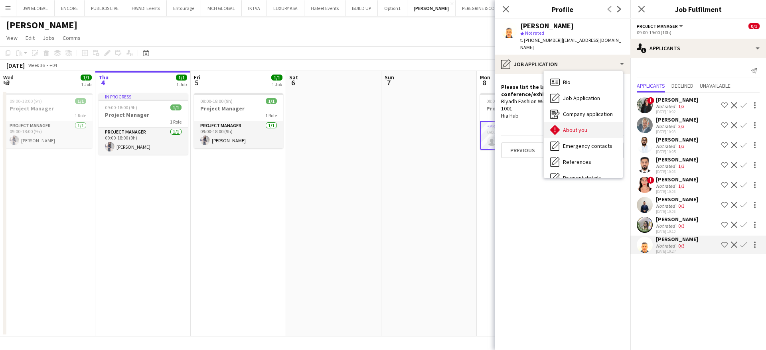
click at [580, 122] on div "About you About you" at bounding box center [583, 130] width 79 height 16
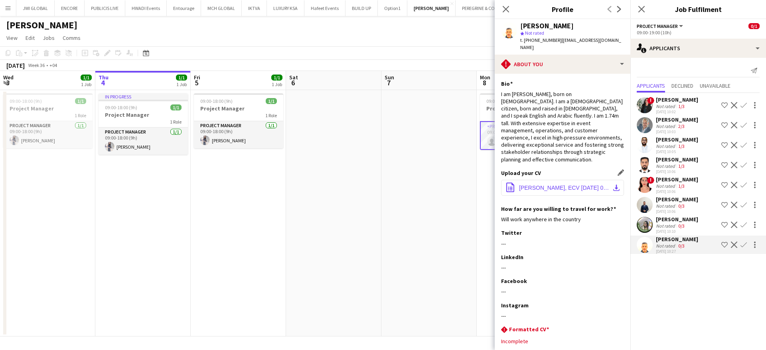
click at [562, 185] on span "[PERSON_NAME], ECV [DATE] 00_27_04.pdf" at bounding box center [564, 188] width 90 height 6
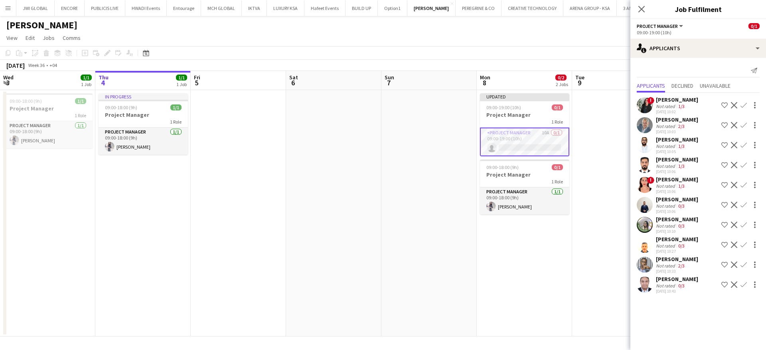
click at [10, 6] on app-icon "Menu" at bounding box center [8, 8] width 6 height 6
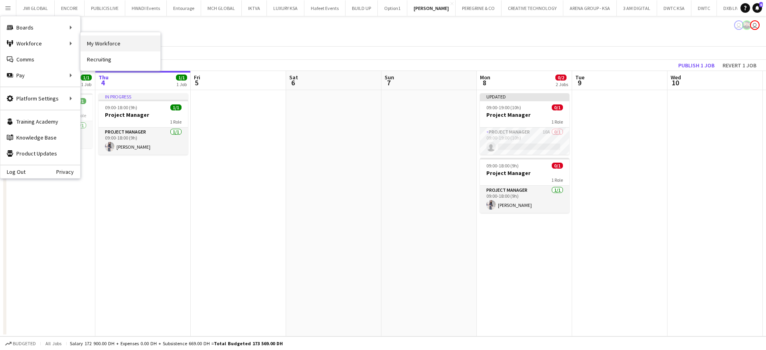
click at [94, 44] on link "My Workforce" at bounding box center [121, 43] width 80 height 16
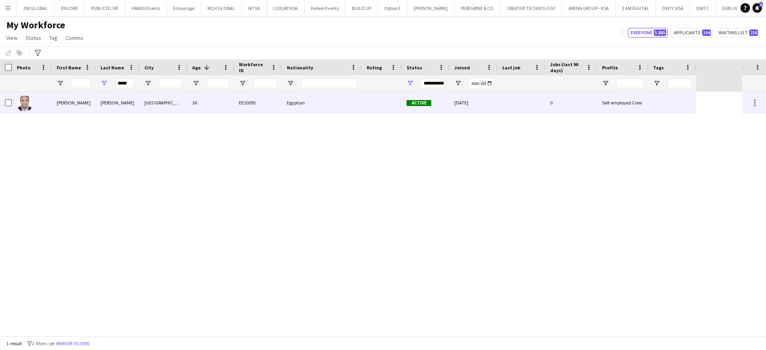
type input "*****"
click at [80, 108] on div "[PERSON_NAME]" at bounding box center [74, 103] width 44 height 22
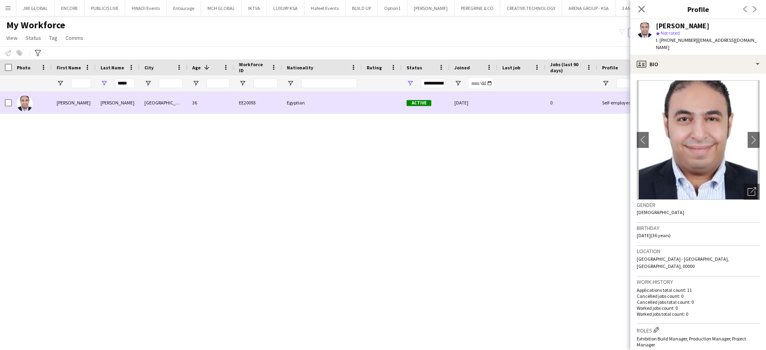
click at [420, 103] on span "Active" at bounding box center [418, 103] width 25 height 6
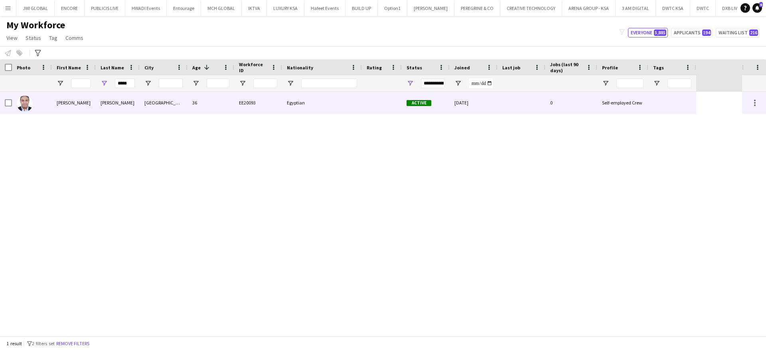
click at [420, 103] on span "Active" at bounding box center [418, 103] width 25 height 6
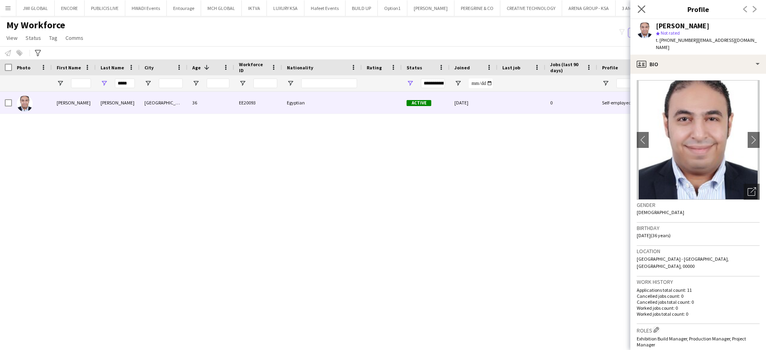
click at [646, 8] on app-icon "Close pop-in" at bounding box center [642, 10] width 12 height 12
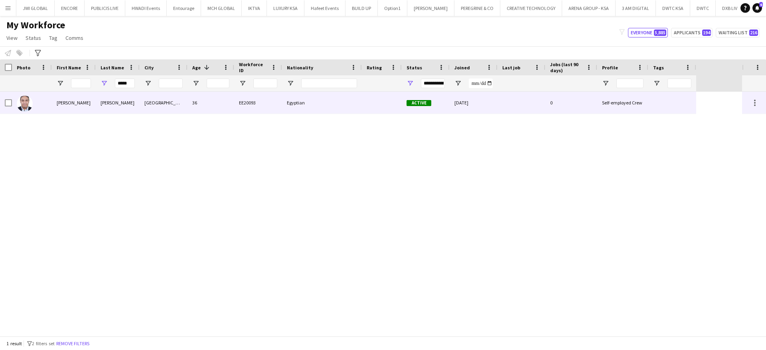
click at [4, 100] on div at bounding box center [6, 103] width 12 height 22
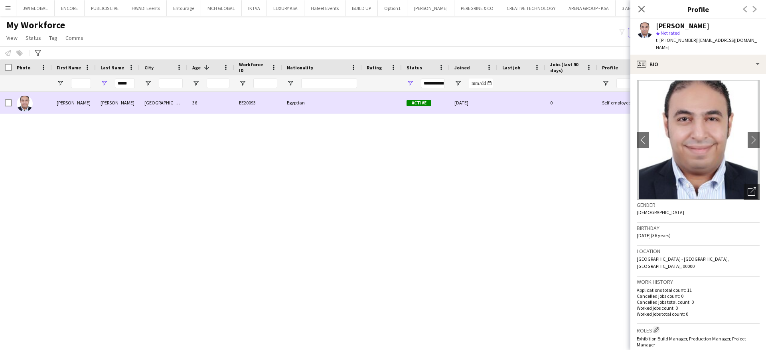
click at [9, 95] on div at bounding box center [8, 103] width 7 height 22
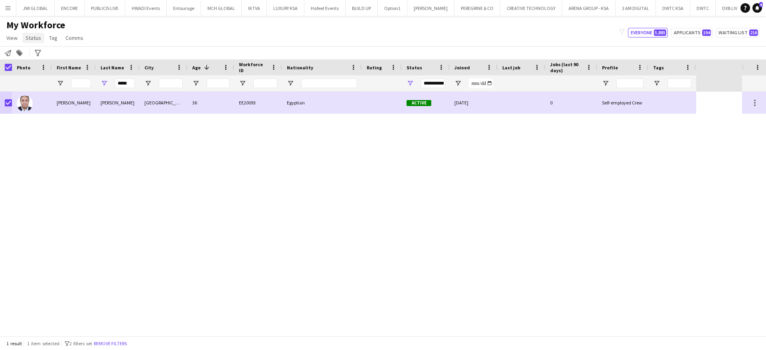
click at [34, 39] on span "Status" at bounding box center [34, 37] width 16 height 7
click at [43, 50] on link "Edit" at bounding box center [51, 55] width 56 height 17
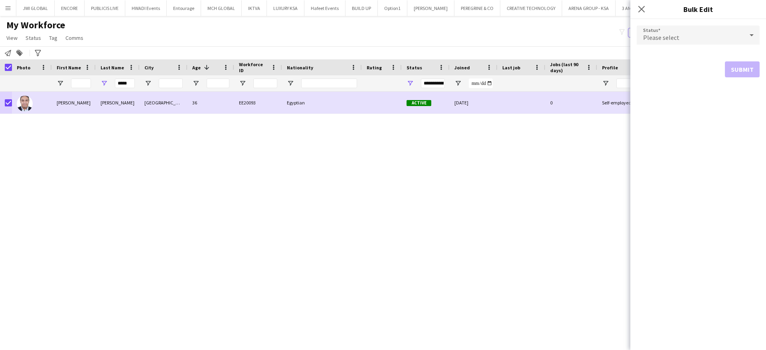
click at [681, 38] on div "Please select" at bounding box center [690, 35] width 107 height 19
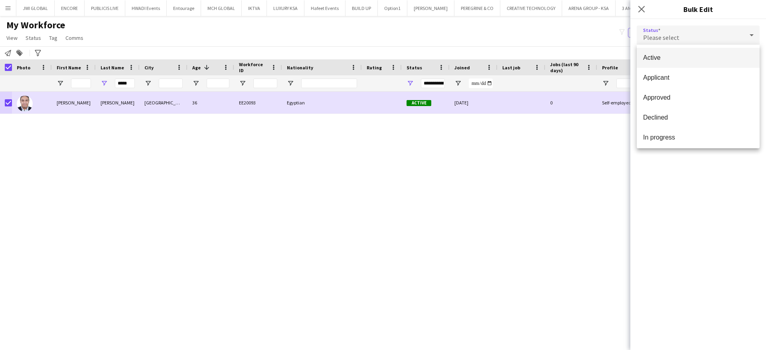
scroll to position [82, 0]
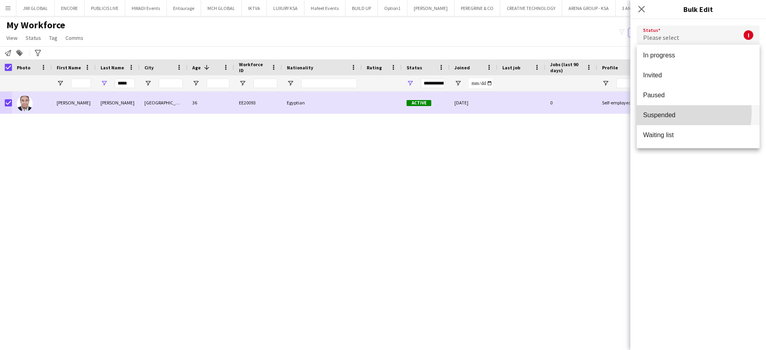
click at [659, 112] on span "Suspended" at bounding box center [698, 115] width 110 height 8
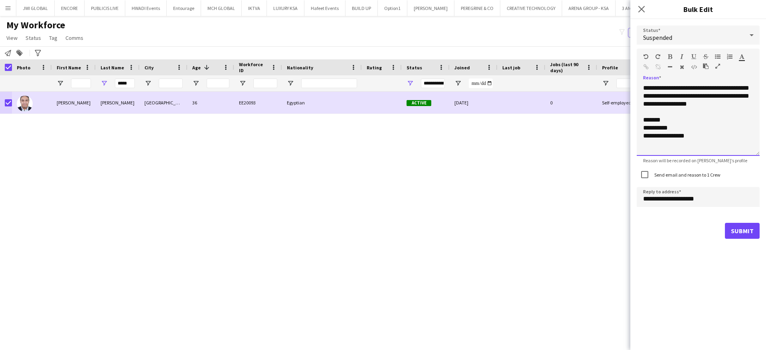
click at [644, 89] on div "**********" at bounding box center [698, 120] width 123 height 72
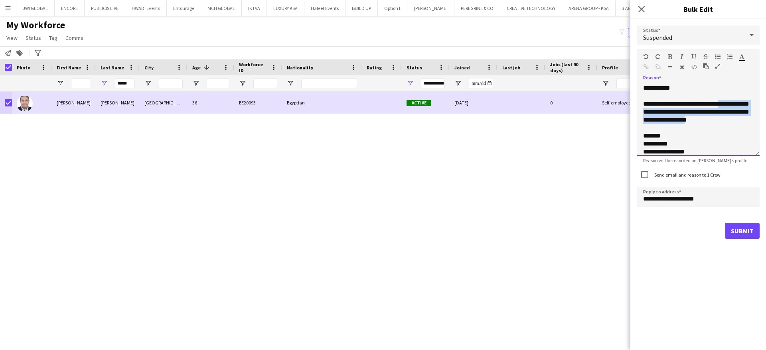
drag, startPoint x: 733, startPoint y: 120, endPoint x: 734, endPoint y: 106, distance: 14.4
click at [734, 106] on div "**********" at bounding box center [698, 120] width 123 height 72
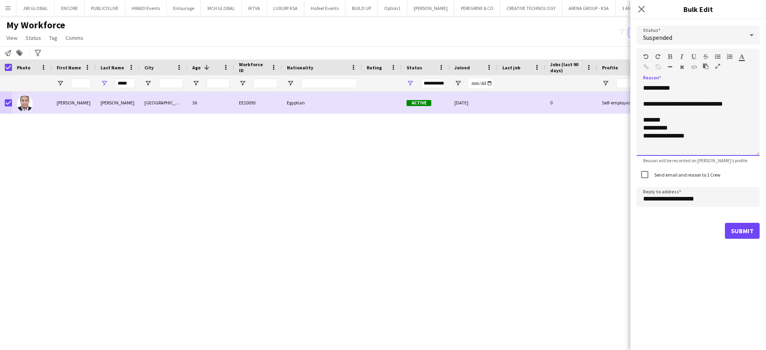
click at [737, 106] on div "**********" at bounding box center [698, 120] width 123 height 72
click at [712, 87] on div "**********" at bounding box center [698, 88] width 110 height 8
click at [690, 134] on div "**********" at bounding box center [693, 128] width 101 height 24
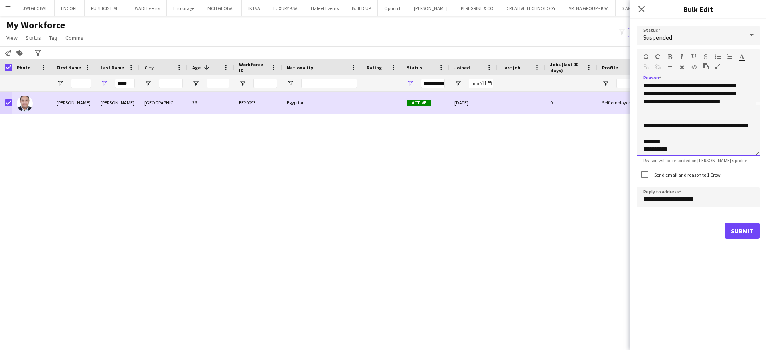
scroll to position [70, 0]
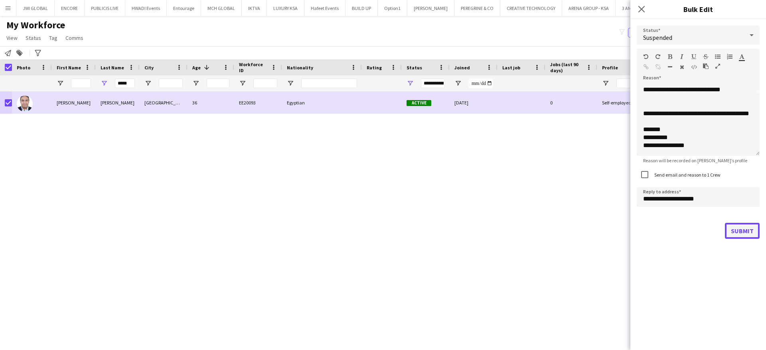
click at [737, 231] on button "Submit" at bounding box center [742, 231] width 35 height 16
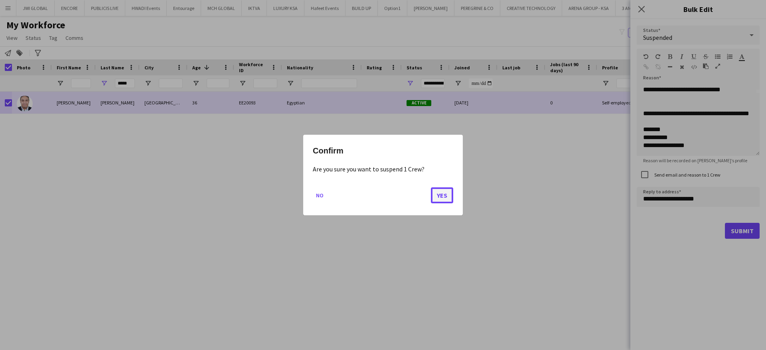
click at [443, 193] on button "Yes" at bounding box center [442, 195] width 22 height 16
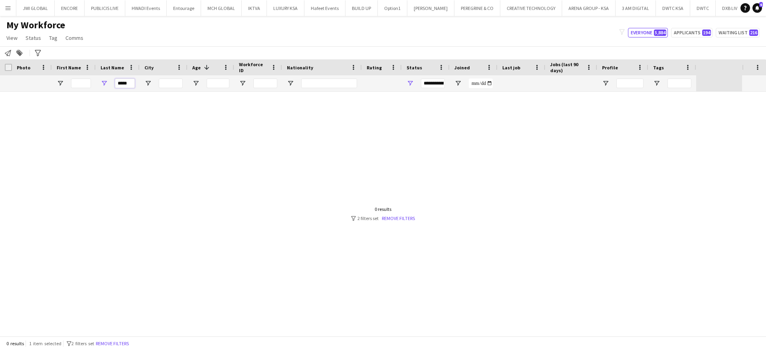
click at [128, 82] on input "*****" at bounding box center [125, 84] width 20 height 10
click at [79, 83] on input "First Name Filter Input" at bounding box center [81, 84] width 20 height 10
click at [77, 84] on input "First Name Filter Input" at bounding box center [81, 84] width 20 height 10
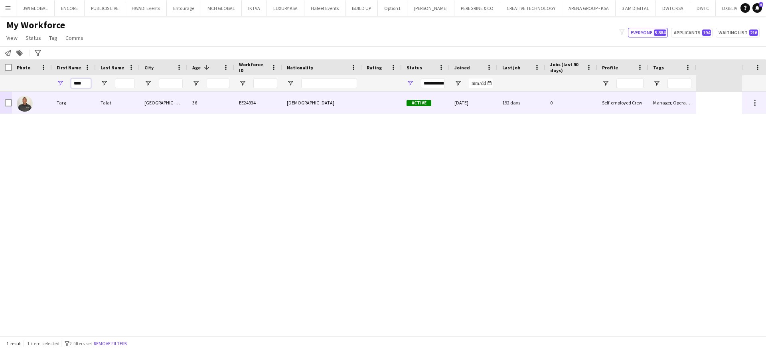
type input "****"
click at [77, 103] on div "Targ" at bounding box center [74, 103] width 44 height 22
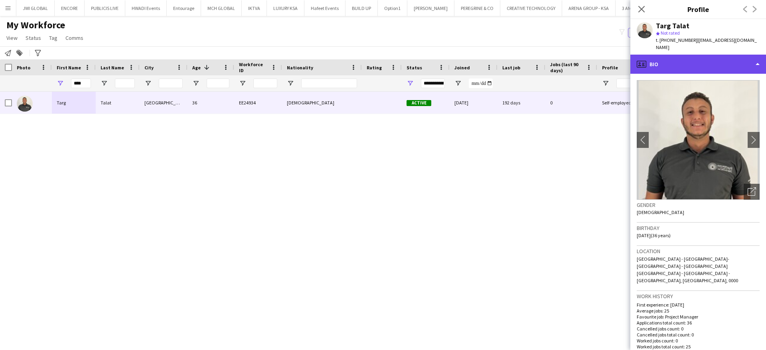
click at [683, 55] on div "profile Bio" at bounding box center [698, 64] width 136 height 19
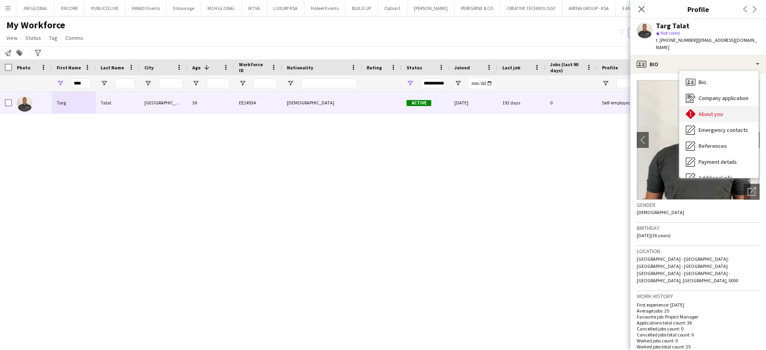
click at [696, 107] on div "About you About you" at bounding box center [718, 114] width 79 height 16
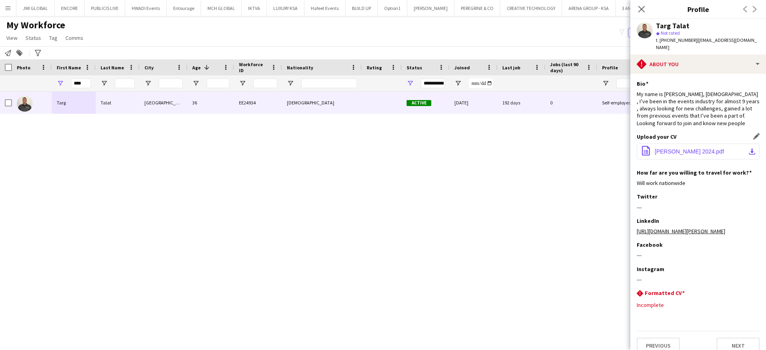
click at [682, 148] on span "[PERSON_NAME] 2024.pdf" at bounding box center [688, 151] width 69 height 6
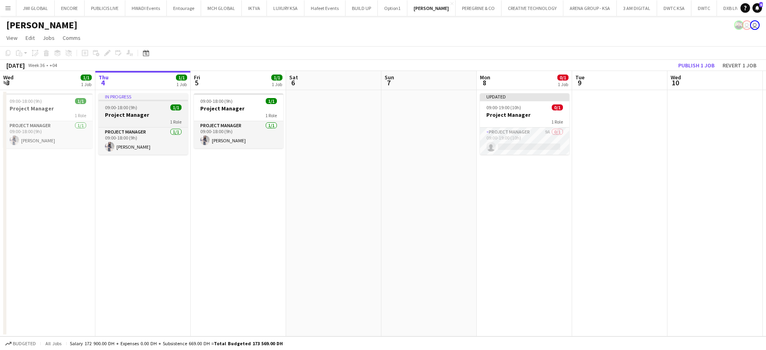
scroll to position [0, 208]
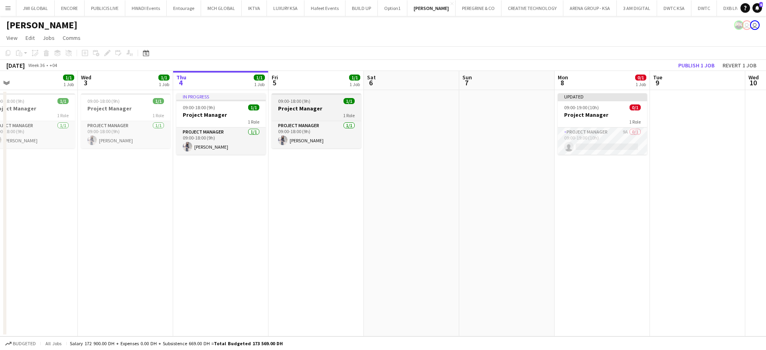
click at [307, 105] on h3 "Project Manager" at bounding box center [316, 108] width 89 height 7
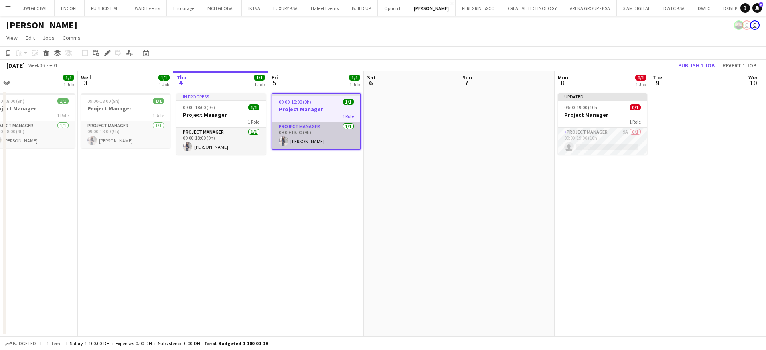
click at [337, 144] on app-card-role "Project Manager 1/1 09:00-18:00 (9h) Gurpreet Rayat" at bounding box center [316, 135] width 88 height 27
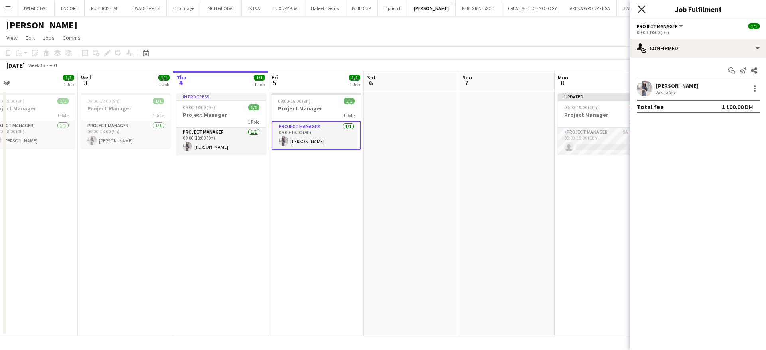
click at [641, 9] on icon at bounding box center [641, 9] width 8 height 8
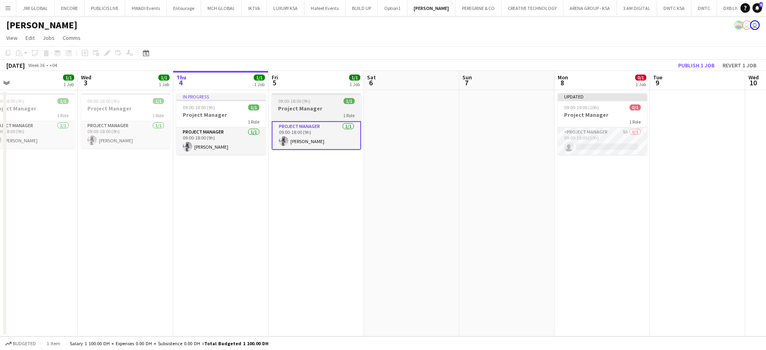
click at [315, 111] on h3 "Project Manager" at bounding box center [316, 108] width 89 height 7
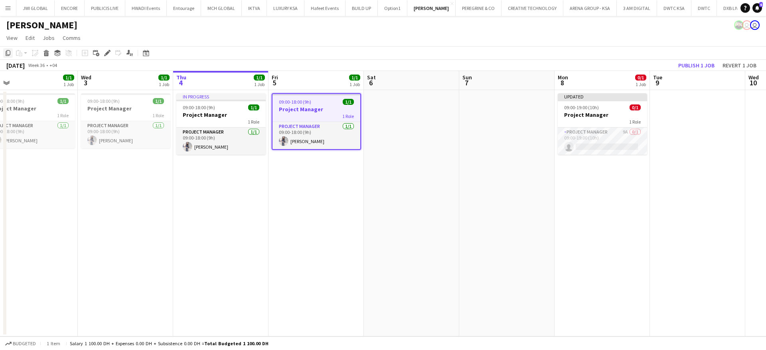
click at [7, 54] on icon "Copy" at bounding box center [8, 53] width 6 height 6
click at [610, 190] on app-date-cell "Updated 09:00-19:00 (10h) 0/1 Project Manager 1 Role Project Manager 9A 0/1 09:…" at bounding box center [601, 213] width 95 height 246
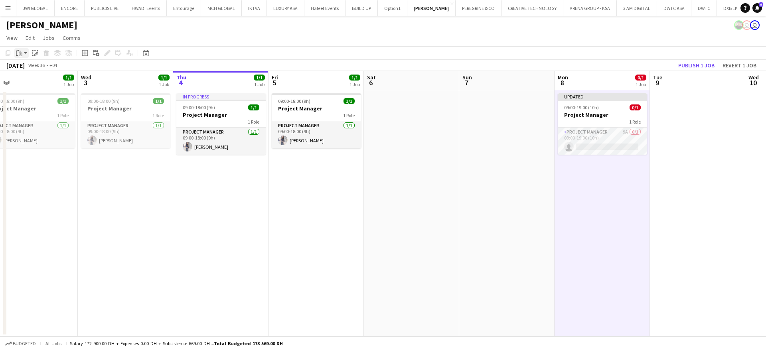
click at [28, 51] on app-action-btn "Paste" at bounding box center [21, 53] width 14 height 10
click at [45, 80] on link "Paste with crew Ctrl+Shift+V" at bounding box center [58, 81] width 75 height 7
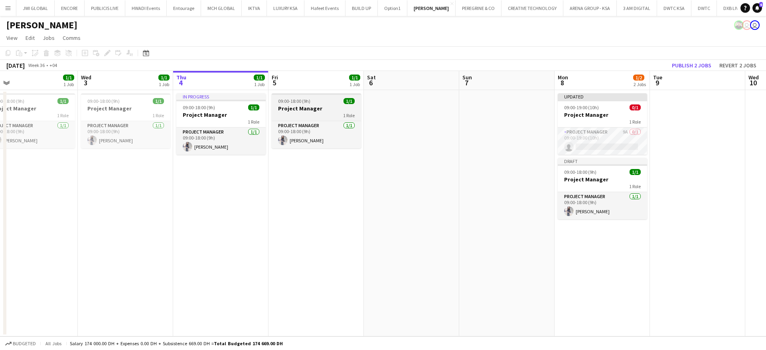
click at [339, 105] on h3 "Project Manager" at bounding box center [316, 108] width 89 height 7
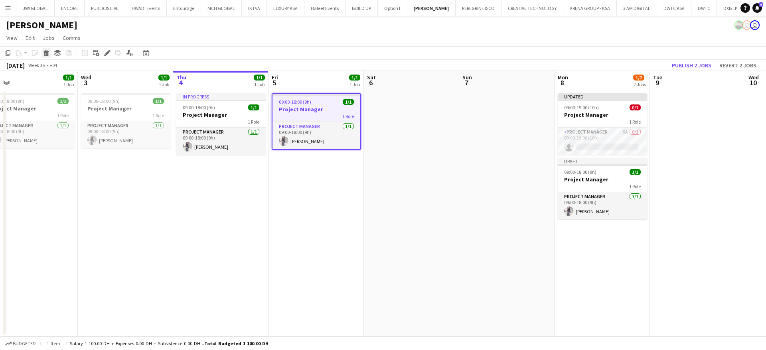
click at [47, 53] on icon at bounding box center [46, 54] width 4 height 4
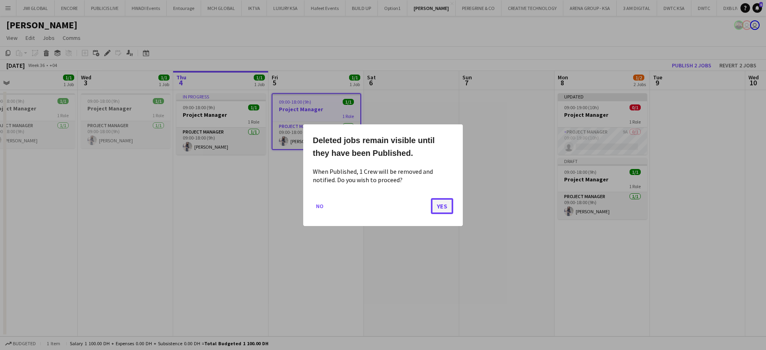
click at [438, 203] on button "Yes" at bounding box center [442, 206] width 22 height 16
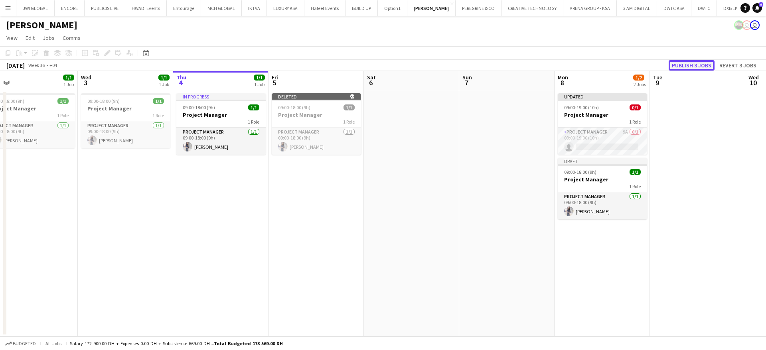
click at [690, 64] on button "Publish 3 jobs" at bounding box center [691, 65] width 46 height 10
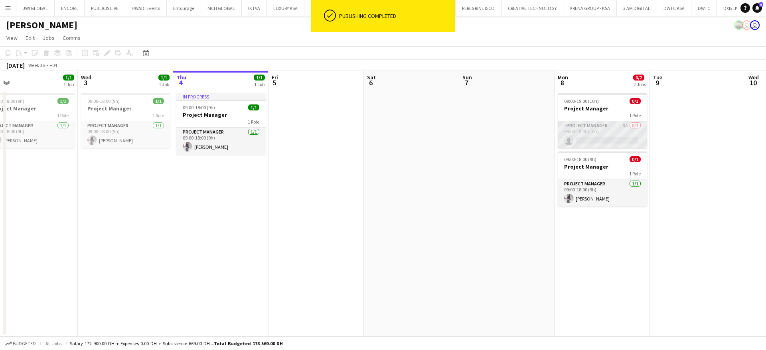
click at [609, 124] on app-card-role "Project Manager 9A 0/1 09:00-19:00 (10h) single-neutral-actions" at bounding box center [602, 134] width 89 height 27
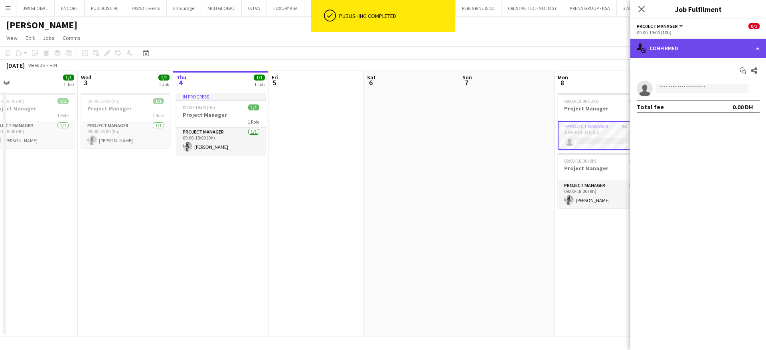
click at [697, 43] on div "single-neutral-actions-check-2 Confirmed" at bounding box center [698, 48] width 136 height 19
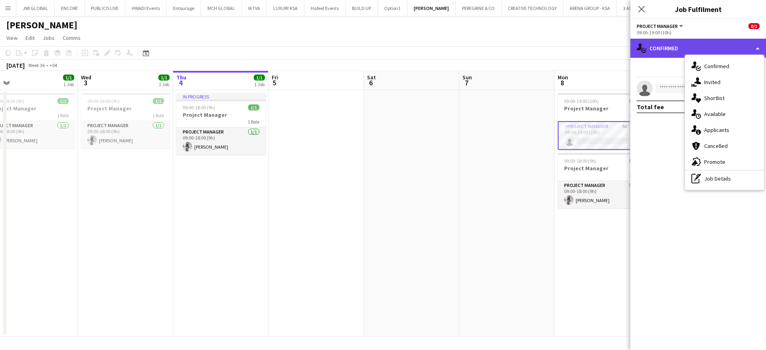
click at [716, 49] on div "single-neutral-actions-check-2 Confirmed" at bounding box center [698, 48] width 136 height 19
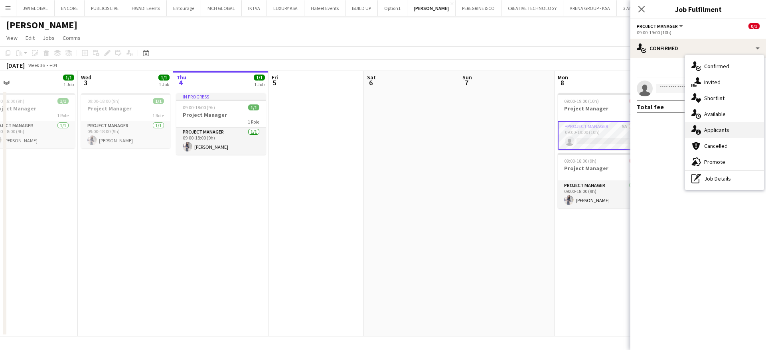
click at [707, 124] on div "single-neutral-actions-information Applicants" at bounding box center [724, 130] width 79 height 16
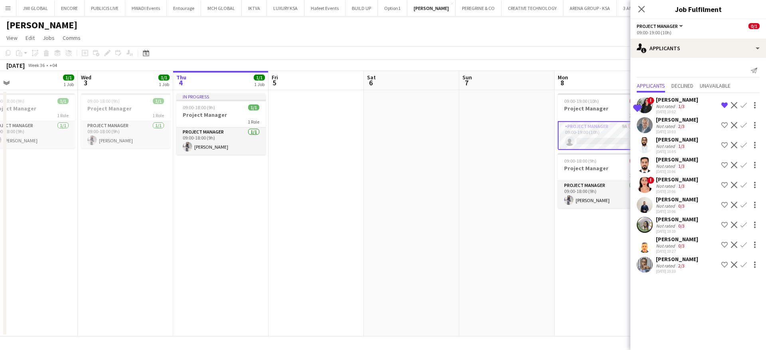
click at [676, 264] on div "2/3" at bounding box center [681, 266] width 10 height 6
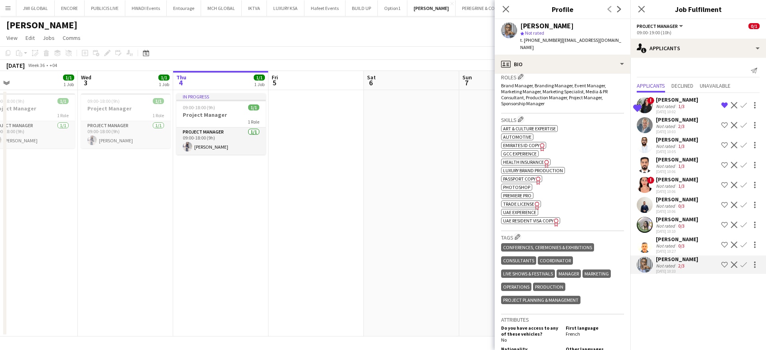
scroll to position [245, 0]
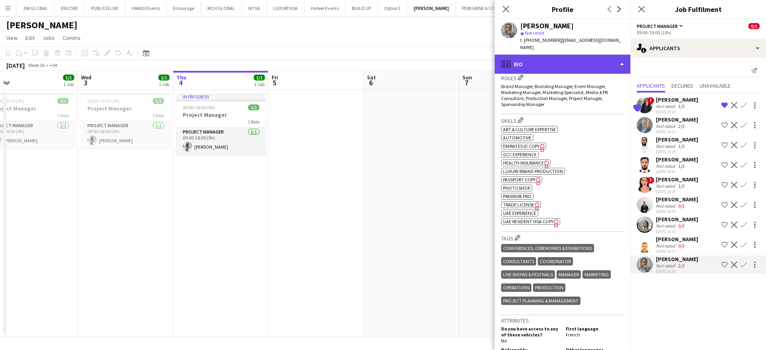
click at [560, 61] on div "profile Bio" at bounding box center [563, 64] width 136 height 19
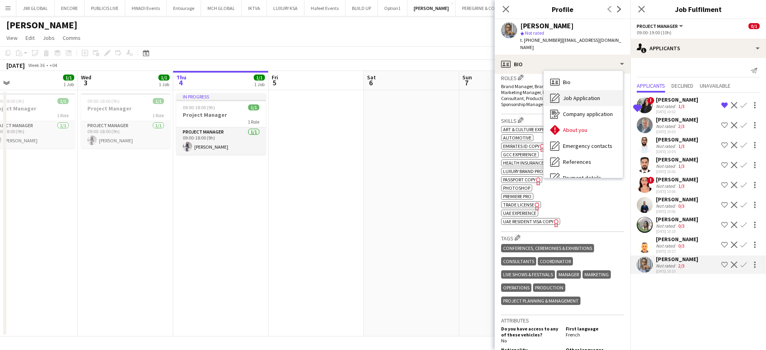
click at [586, 95] on div "Job Application Job Application" at bounding box center [583, 98] width 79 height 16
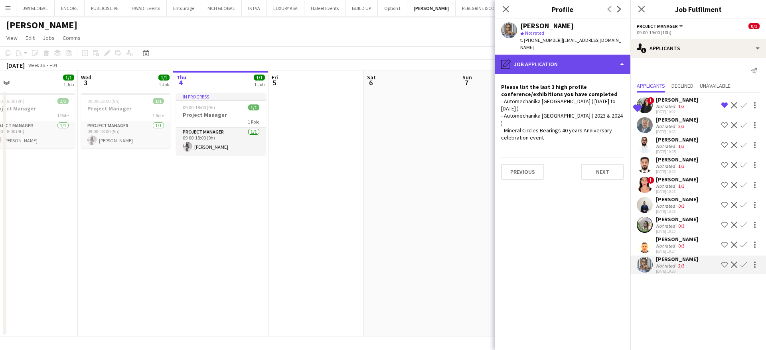
click at [535, 55] on div "pencil4 Job Application" at bounding box center [563, 64] width 136 height 19
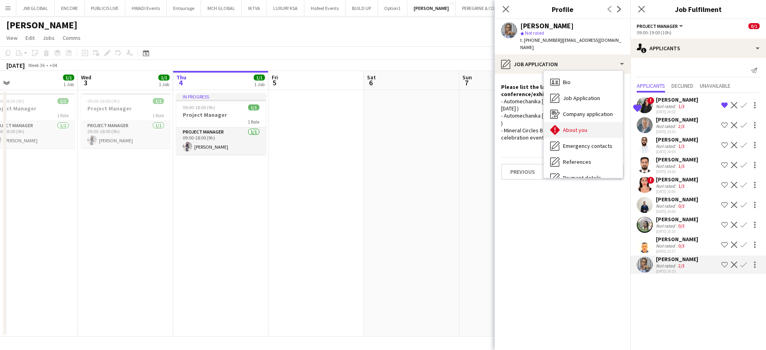
click at [582, 122] on div "About you About you" at bounding box center [583, 130] width 79 height 16
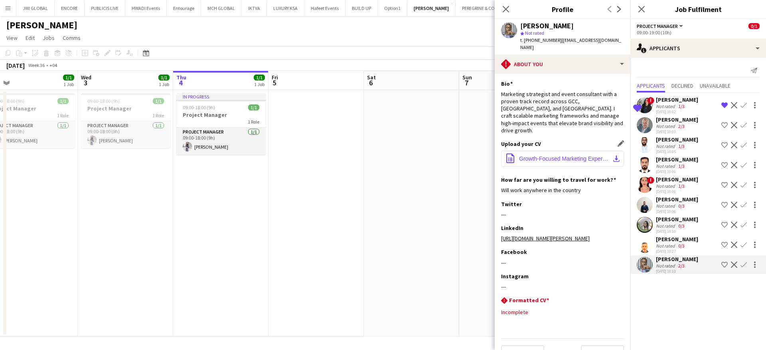
click at [549, 151] on button "office-file-sheet Growth-Focused Marketing Expert (1).pdf download-bottom" at bounding box center [562, 159] width 123 height 16
click at [662, 146] on div "Not rated" at bounding box center [666, 146] width 21 height 6
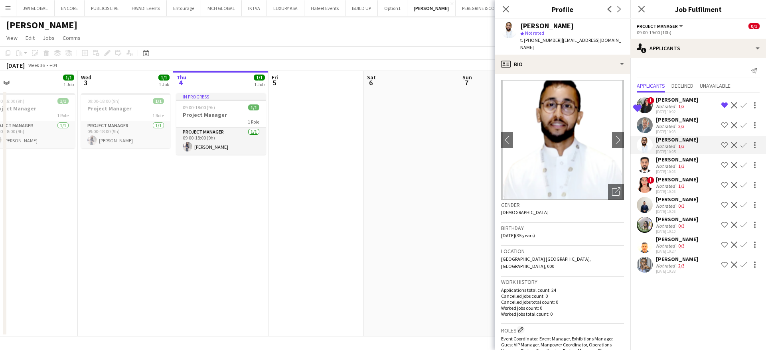
click at [725, 103] on app-icon "Remove crew from shortlist" at bounding box center [724, 105] width 6 height 6
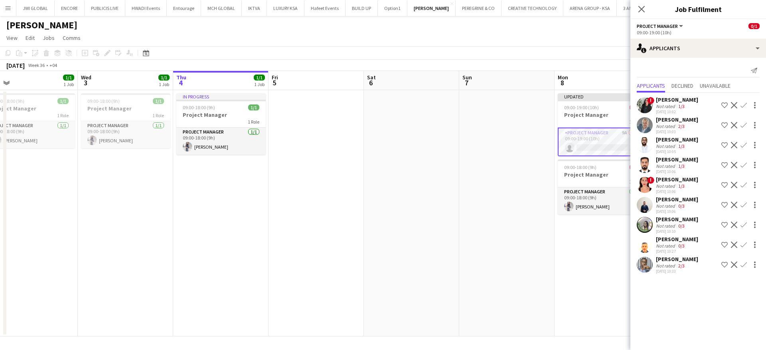
click at [672, 162] on div "[PERSON_NAME]" at bounding box center [677, 159] width 42 height 7
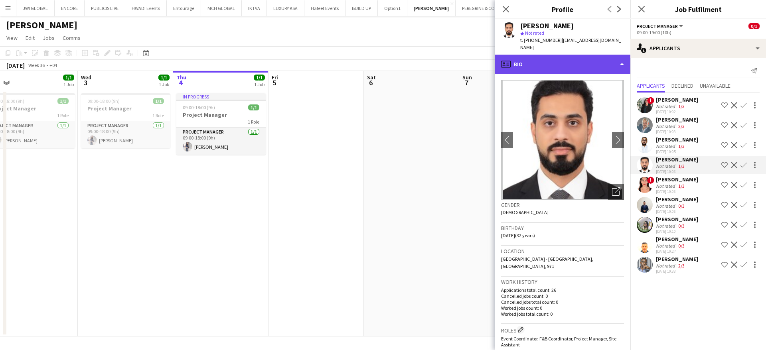
click at [544, 60] on div "profile Bio" at bounding box center [563, 64] width 136 height 19
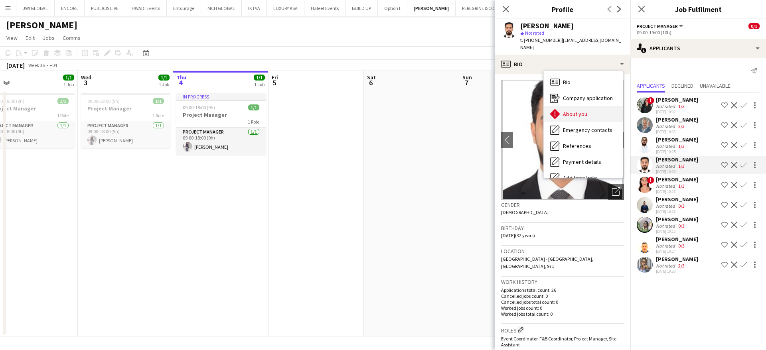
click at [575, 110] on span "About you" at bounding box center [575, 113] width 24 height 7
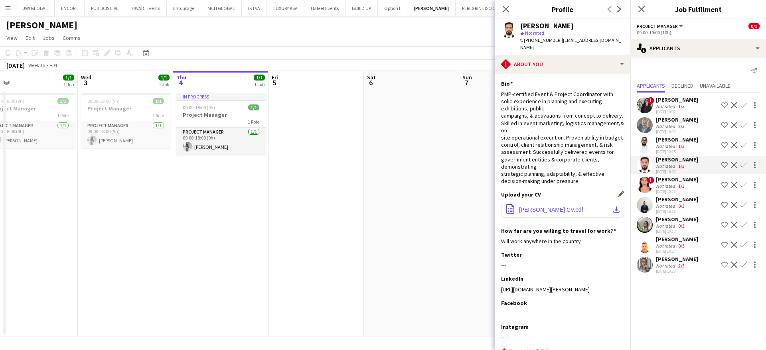
click at [562, 202] on button "office-file-sheet [PERSON_NAME] CV.pdf download-bottom" at bounding box center [562, 210] width 123 height 16
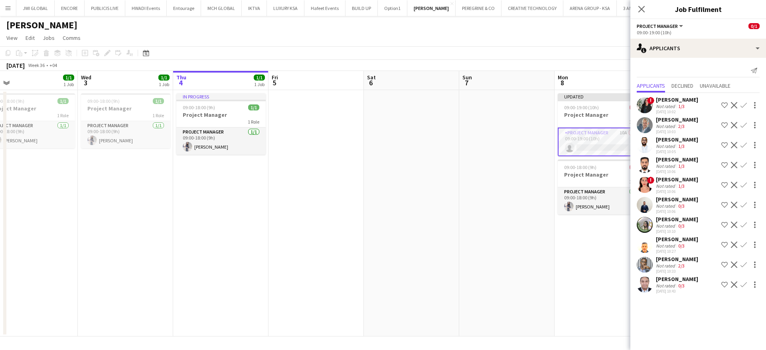
click at [677, 289] on div "[DATE] 10:43" at bounding box center [677, 291] width 42 height 5
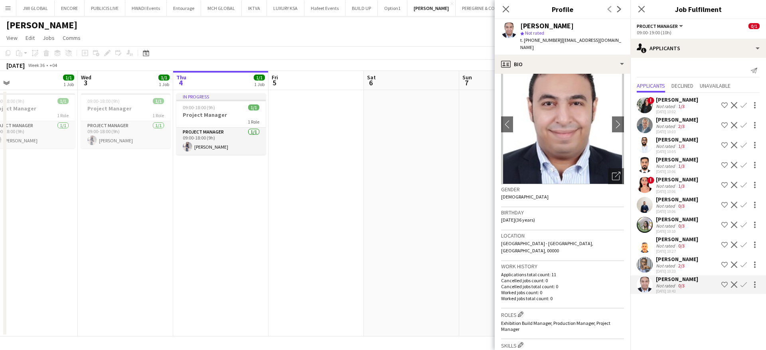
scroll to position [17, 0]
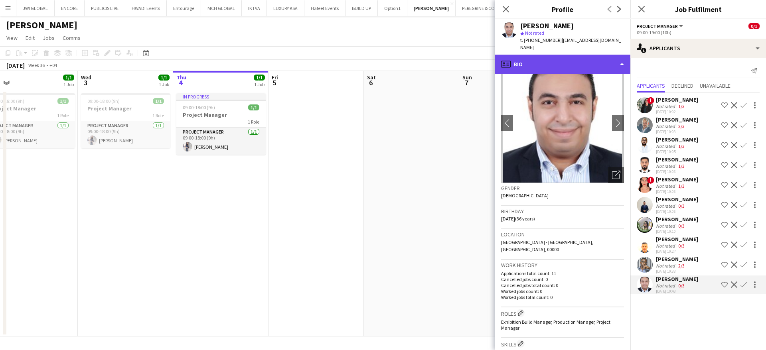
click at [533, 63] on div "profile Bio" at bounding box center [563, 64] width 136 height 19
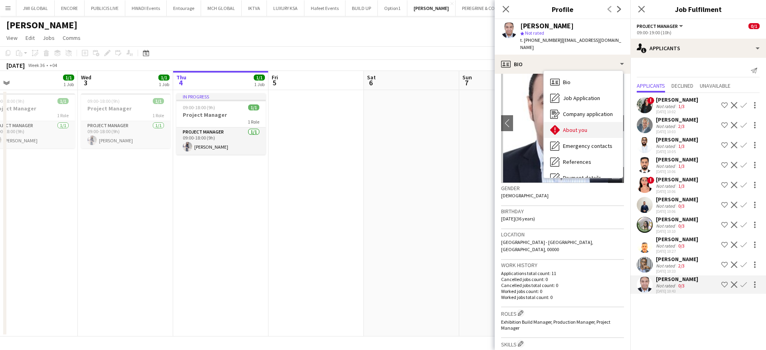
click at [563, 132] on span "About you" at bounding box center [575, 129] width 24 height 7
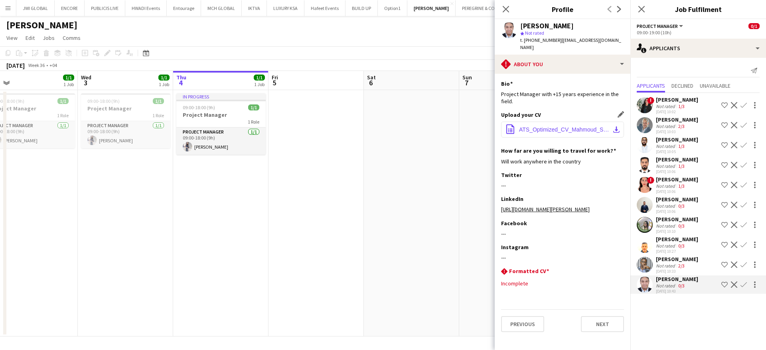
click at [563, 129] on span "ATS_Optimized_CV_Mahmoud_Saady.pdf" at bounding box center [564, 129] width 90 height 6
click at [219, 209] on app-date-cell "In progress 09:00-18:00 (9h) 1/1 Project Manager 1 Role Project Manager 1/1 09:…" at bounding box center [220, 213] width 95 height 246
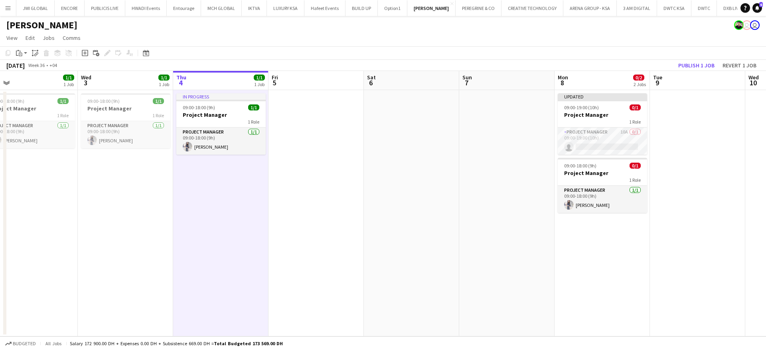
drag, startPoint x: 611, startPoint y: 256, endPoint x: 701, endPoint y: 153, distance: 136.5
click at [701, 153] on app-date-cell at bounding box center [697, 213] width 95 height 246
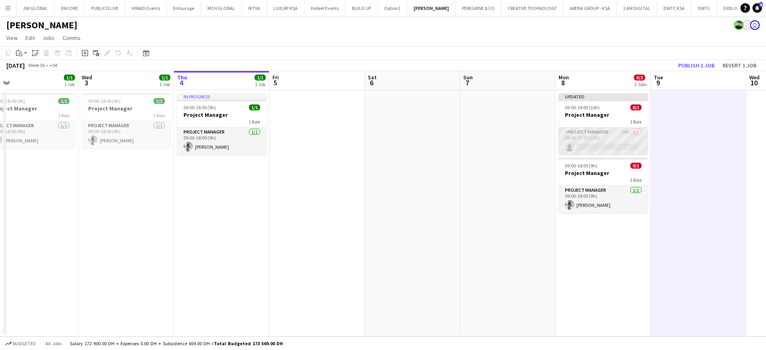
click at [602, 134] on app-card-role "Project Manager 10A 0/1 09:00-19:00 (10h) single-neutral-actions" at bounding box center [602, 141] width 89 height 27
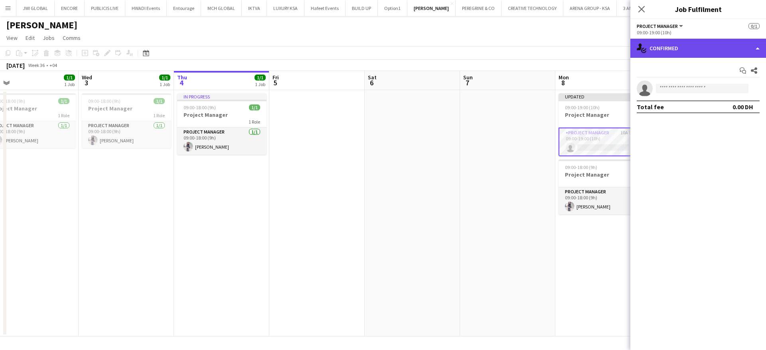
click at [663, 48] on div "single-neutral-actions-check-2 Confirmed" at bounding box center [698, 48] width 136 height 19
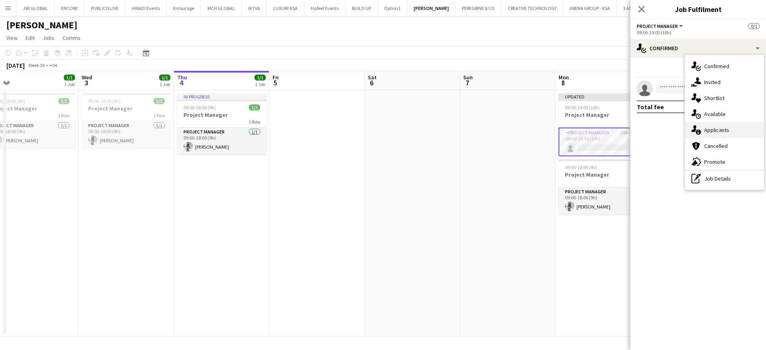
click at [718, 132] on span "Applicants" at bounding box center [716, 129] width 25 height 7
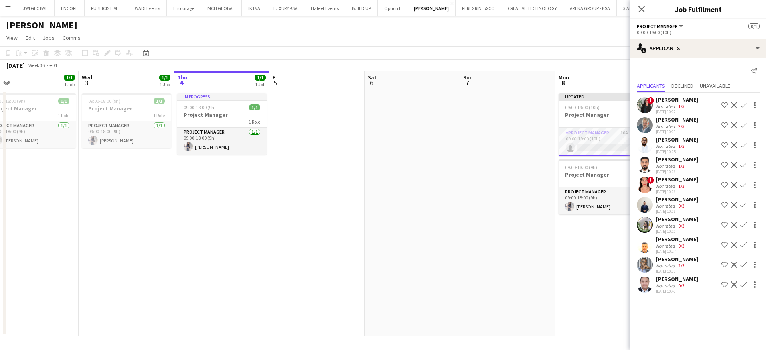
click at [678, 289] on div "[DATE] 10:43" at bounding box center [677, 291] width 42 height 5
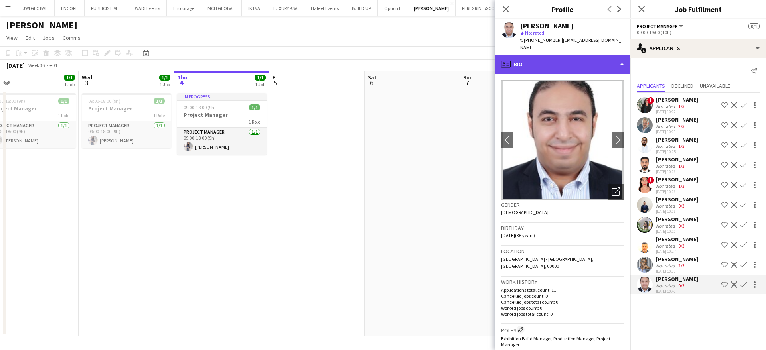
click at [582, 65] on div "profile Bio" at bounding box center [563, 64] width 136 height 19
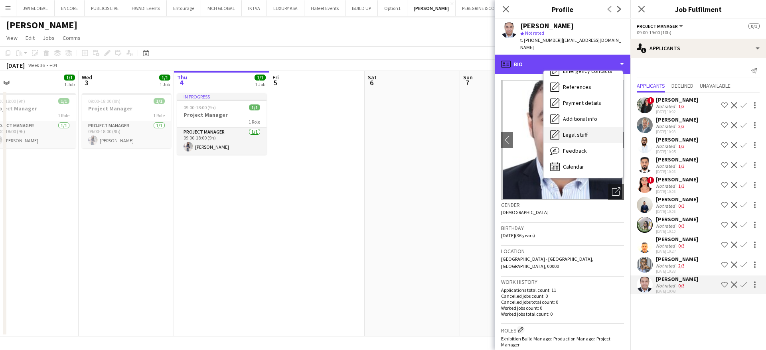
scroll to position [0, 0]
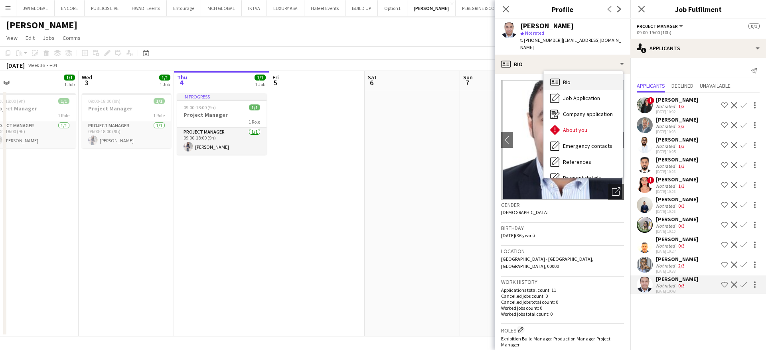
click at [575, 81] on div "Bio Bio" at bounding box center [583, 82] width 79 height 16
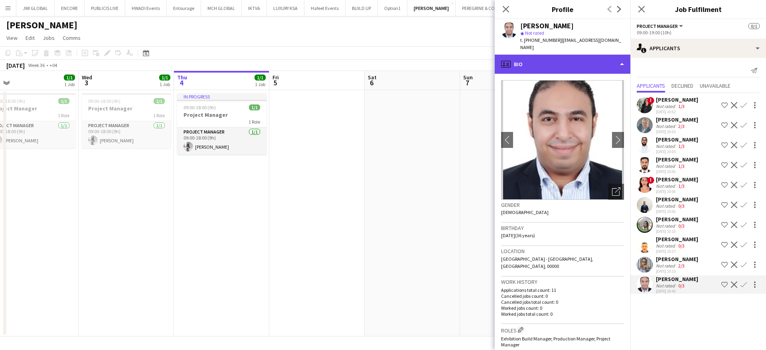
click at [565, 62] on div "profile Bio" at bounding box center [563, 64] width 136 height 19
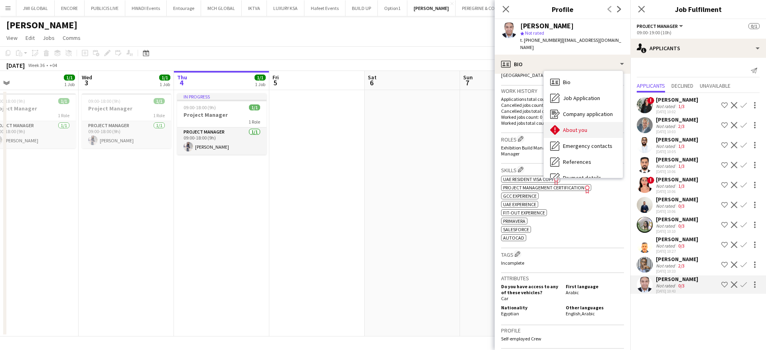
click at [582, 125] on div "About you About you" at bounding box center [583, 130] width 79 height 16
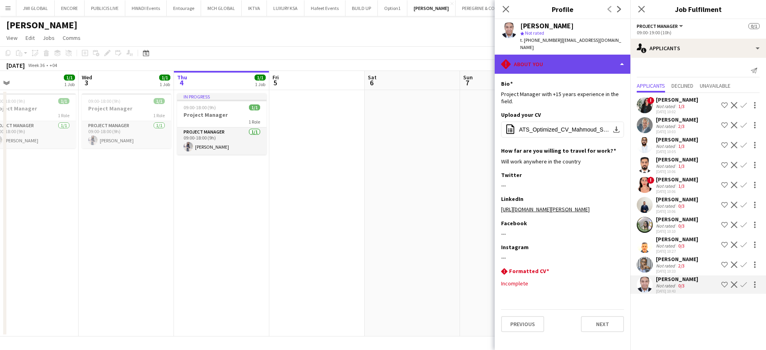
click at [560, 66] on div "rhombus-alert About you" at bounding box center [563, 64] width 136 height 19
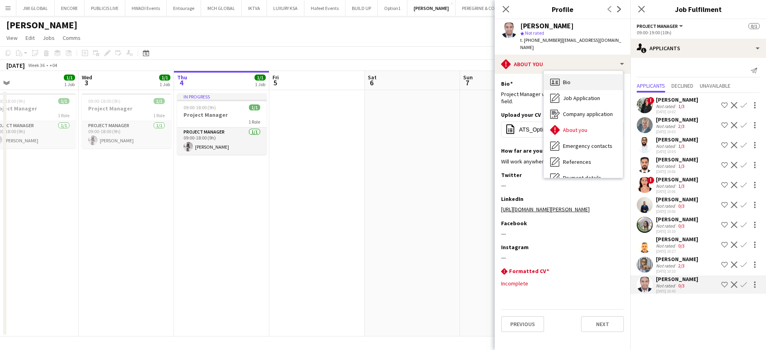
click at [580, 83] on div "Bio Bio" at bounding box center [583, 82] width 79 height 16
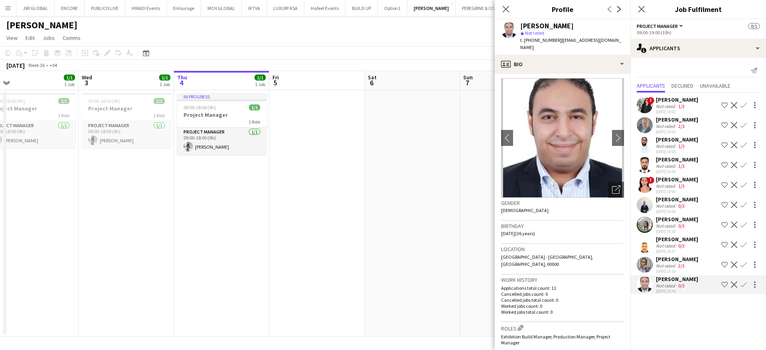
scroll to position [2, 0]
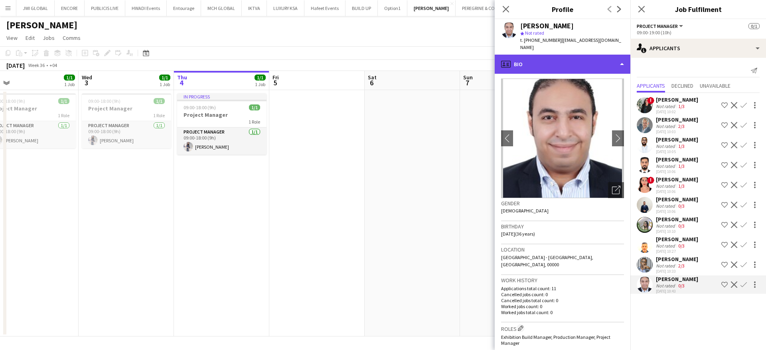
click at [547, 65] on div "profile Bio" at bounding box center [563, 64] width 136 height 19
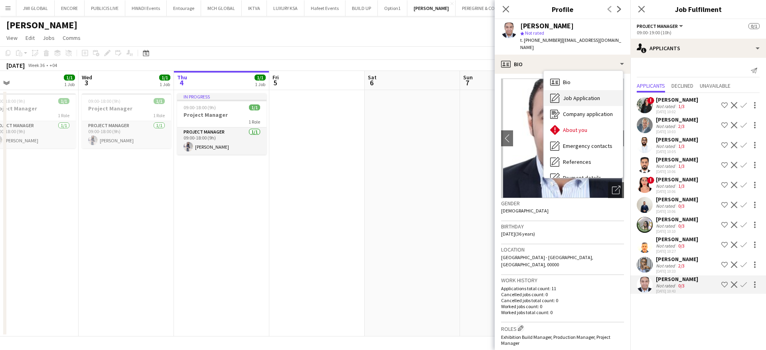
click at [568, 95] on span "Job Application" at bounding box center [581, 98] width 37 height 7
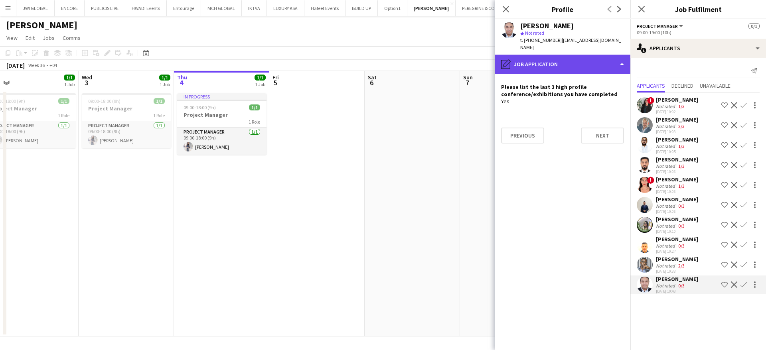
click at [567, 70] on div "pencil4 Job Application" at bounding box center [563, 64] width 136 height 19
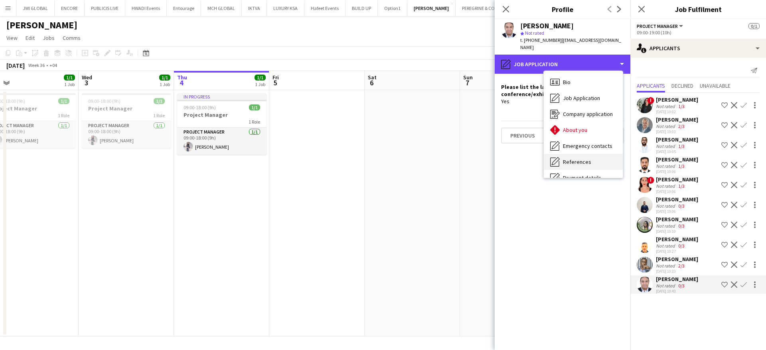
scroll to position [75, 0]
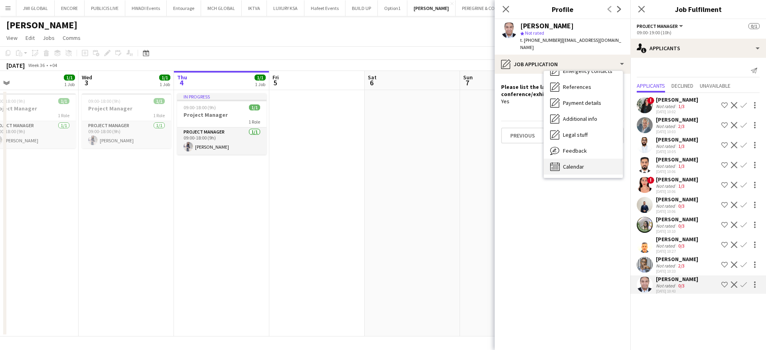
click at [583, 162] on div "Calendar Calendar" at bounding box center [583, 167] width 79 height 16
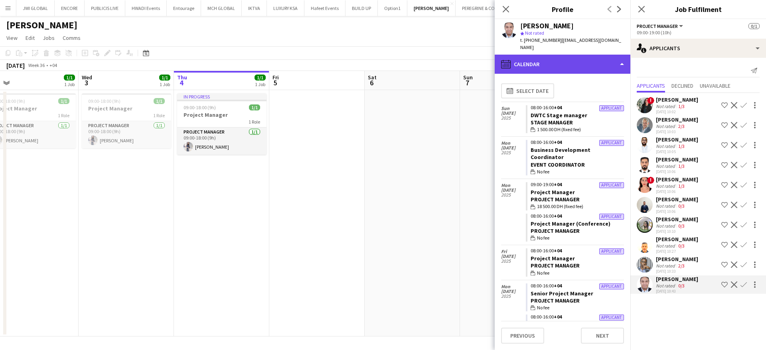
click at [558, 66] on div "calendar-full Calendar" at bounding box center [563, 64] width 136 height 19
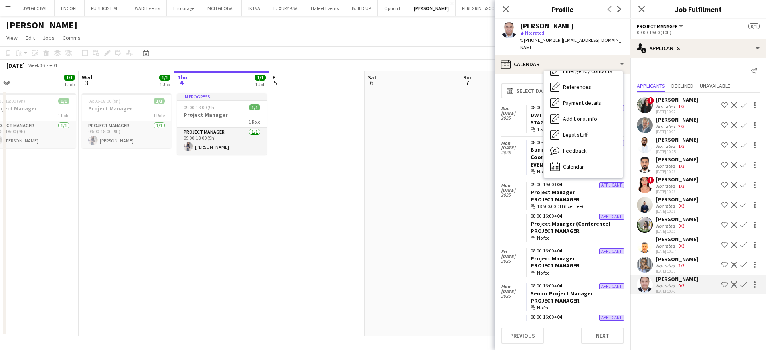
click at [345, 45] on app-page-menu "View Day view expanded Day view collapsed Month view Date picker Jump to today …" at bounding box center [383, 38] width 766 height 15
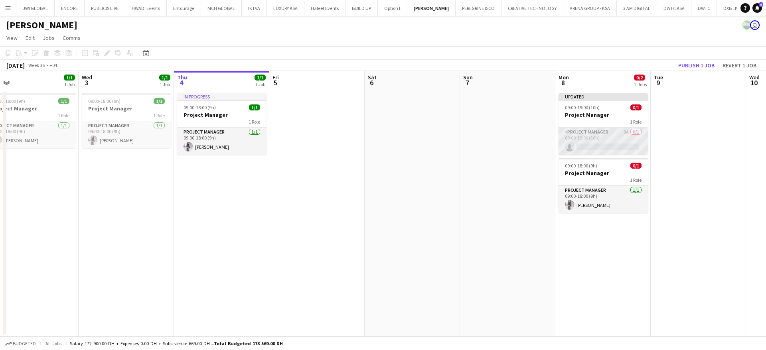
click at [598, 137] on app-card-role "Project Manager 9A 0/1 09:00-19:00 (10h) single-neutral-actions" at bounding box center [602, 141] width 89 height 27
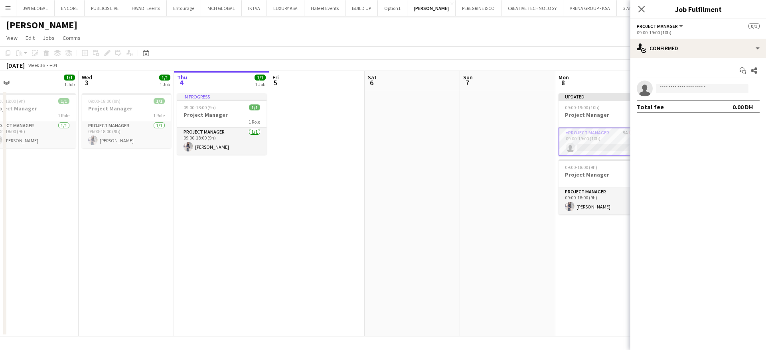
click at [671, 60] on div "Start chat Share single-neutral-actions Total fee 0.00 DH" at bounding box center [698, 89] width 136 height 62
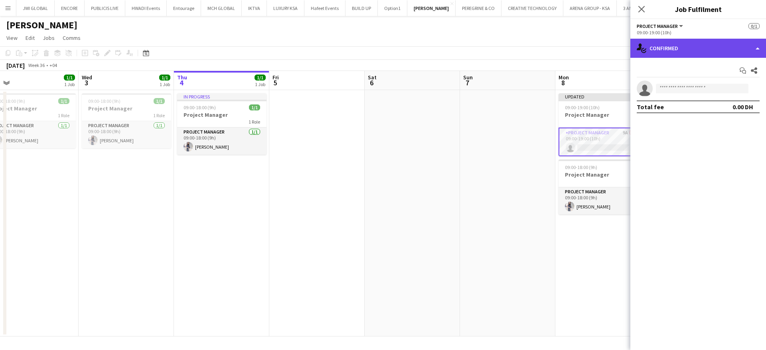
click at [689, 49] on div "single-neutral-actions-check-2 Confirmed" at bounding box center [698, 48] width 136 height 19
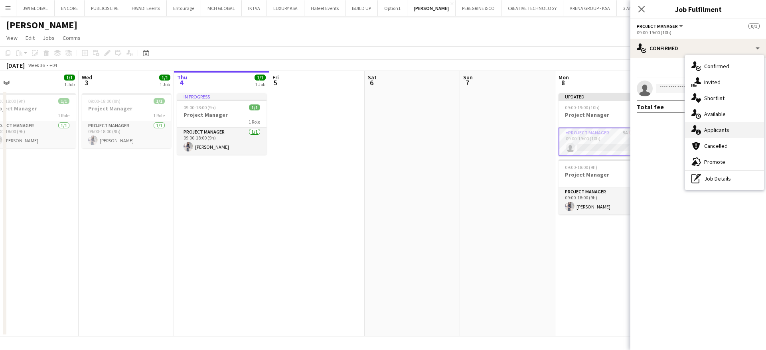
click at [717, 132] on span "Applicants" at bounding box center [716, 129] width 25 height 7
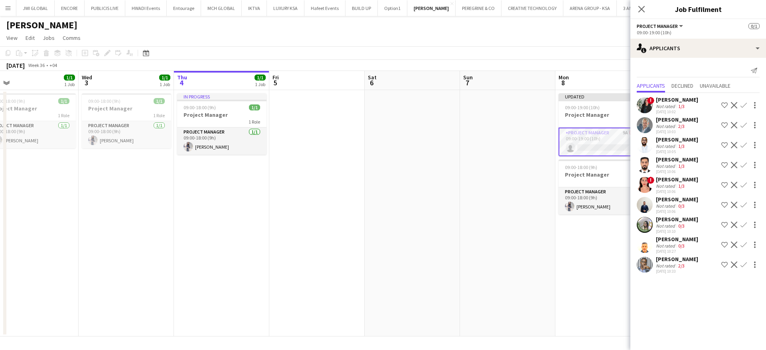
click at [733, 266] on app-icon "Decline" at bounding box center [734, 265] width 6 height 6
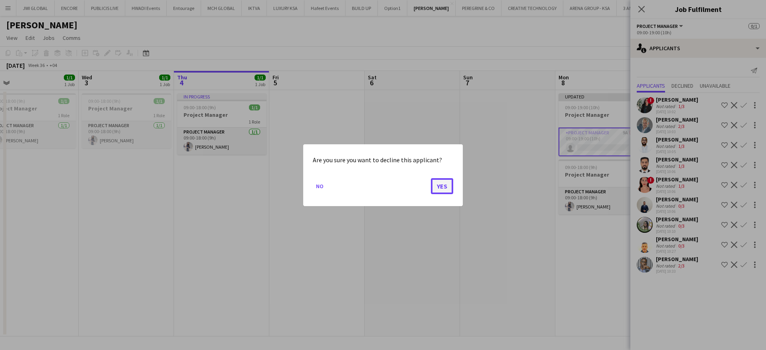
click at [436, 191] on button "Yes" at bounding box center [442, 186] width 22 height 16
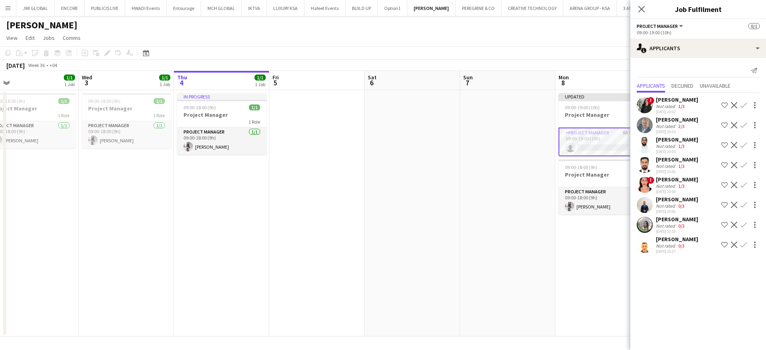
click at [677, 242] on div "[PERSON_NAME]" at bounding box center [677, 239] width 42 height 7
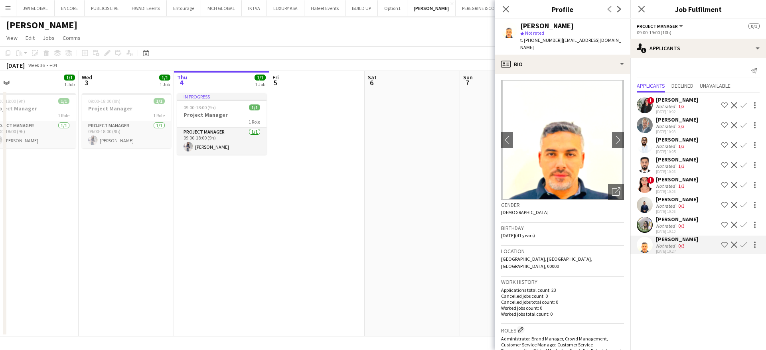
click at [735, 244] on app-icon "Decline" at bounding box center [734, 245] width 6 height 6
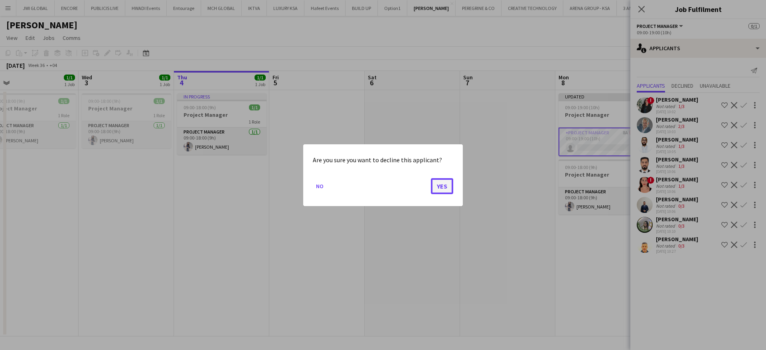
click at [450, 189] on button "Yes" at bounding box center [442, 186] width 22 height 16
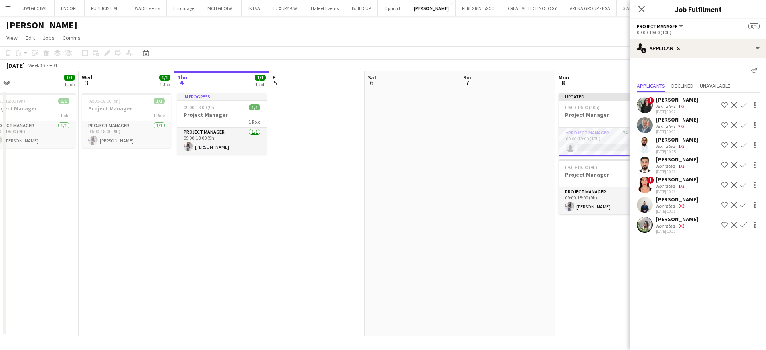
click at [733, 228] on button "Decline" at bounding box center [734, 225] width 10 height 10
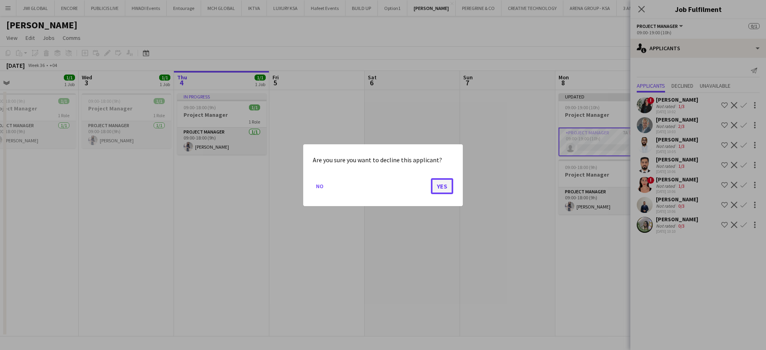
click at [446, 182] on button "Yes" at bounding box center [442, 186] width 22 height 16
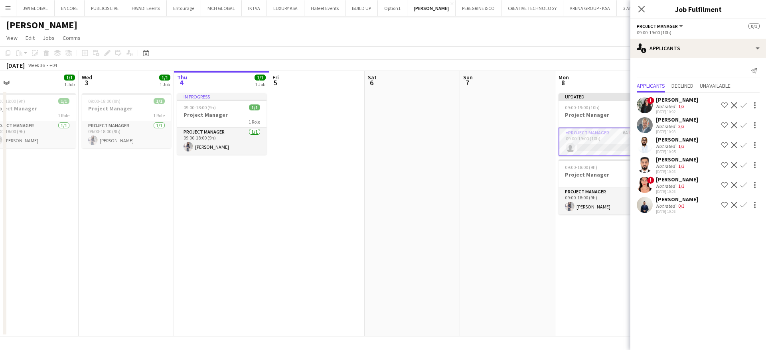
click at [735, 204] on app-icon "Decline" at bounding box center [734, 205] width 6 height 6
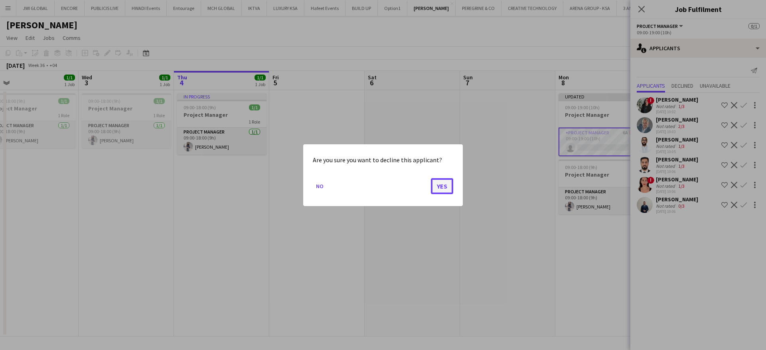
click at [443, 190] on button "Yes" at bounding box center [442, 186] width 22 height 16
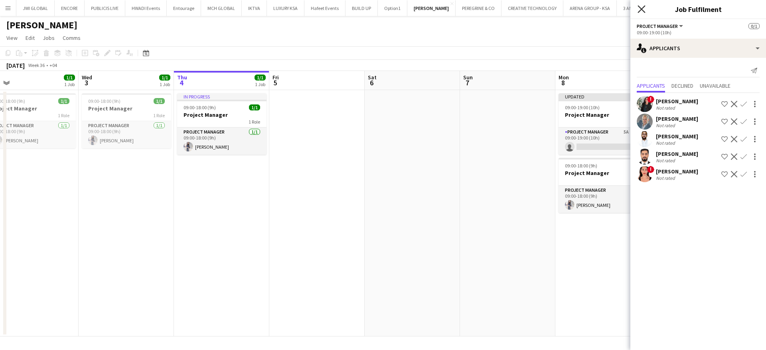
click at [643, 12] on icon "Close pop-in" at bounding box center [641, 9] width 8 height 8
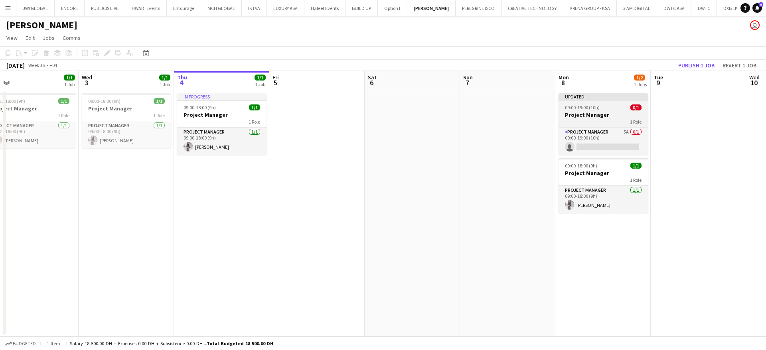
click at [601, 127] on div "Project Manager 5A 0/1 09:00-19:00 (10h) single-neutral-actions" at bounding box center [602, 141] width 89 height 28
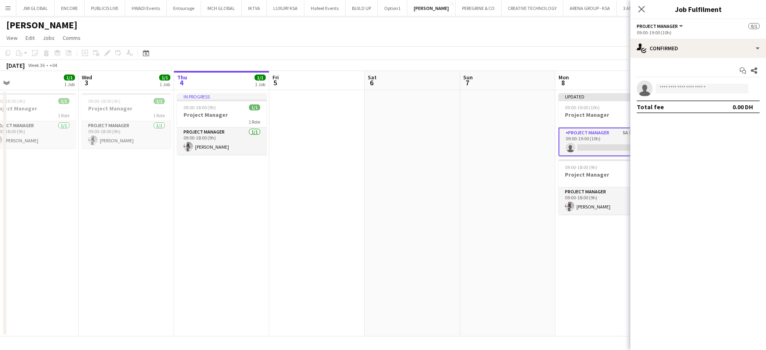
click at [608, 294] on app-date-cell "Updated 09:00-19:00 (10h) 0/1 Project Manager 1 Role Project Manager 5A 0/1 09:…" at bounding box center [602, 213] width 95 height 246
